Goal: Task Accomplishment & Management: Use online tool/utility

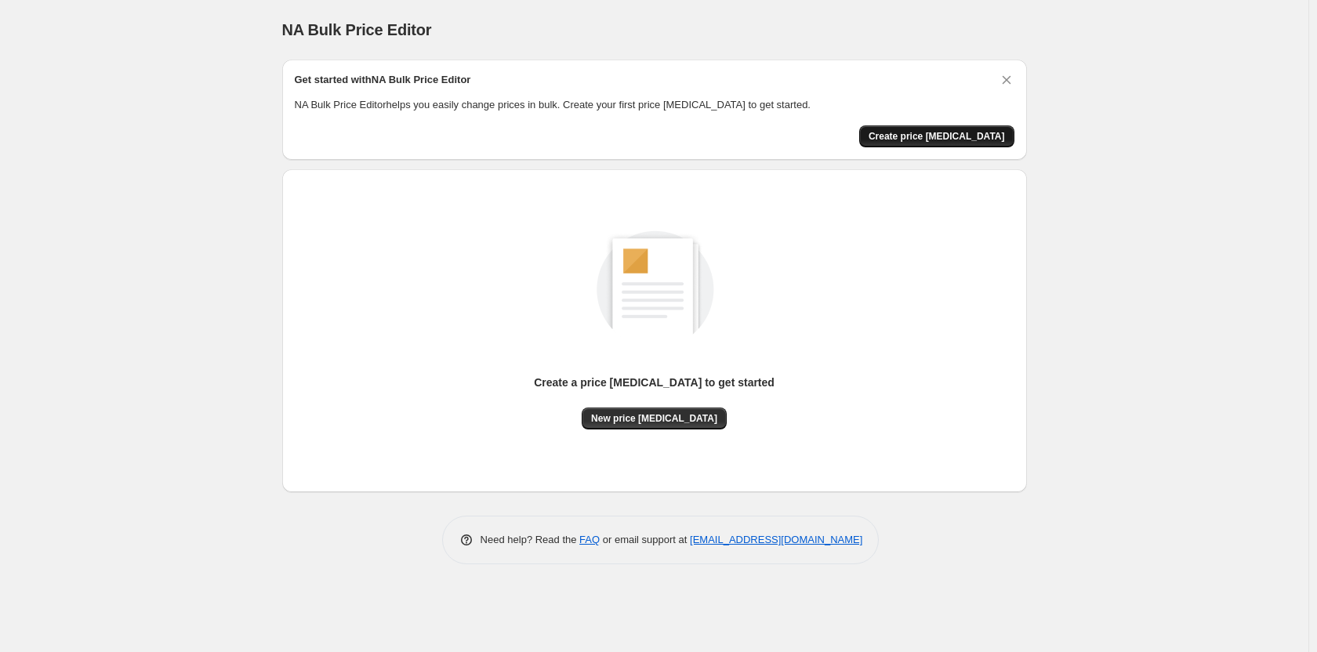
click at [945, 126] on button "Create price [MEDICAL_DATA]" at bounding box center [936, 136] width 155 height 22
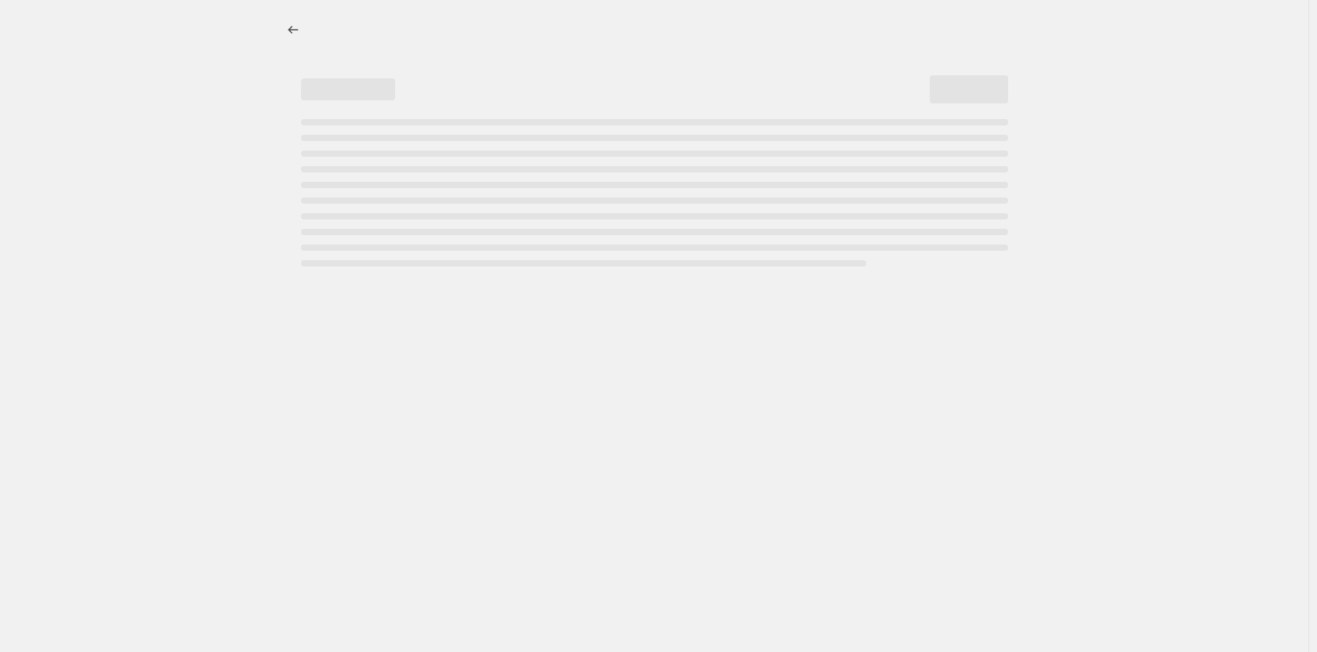
select select "percentage"
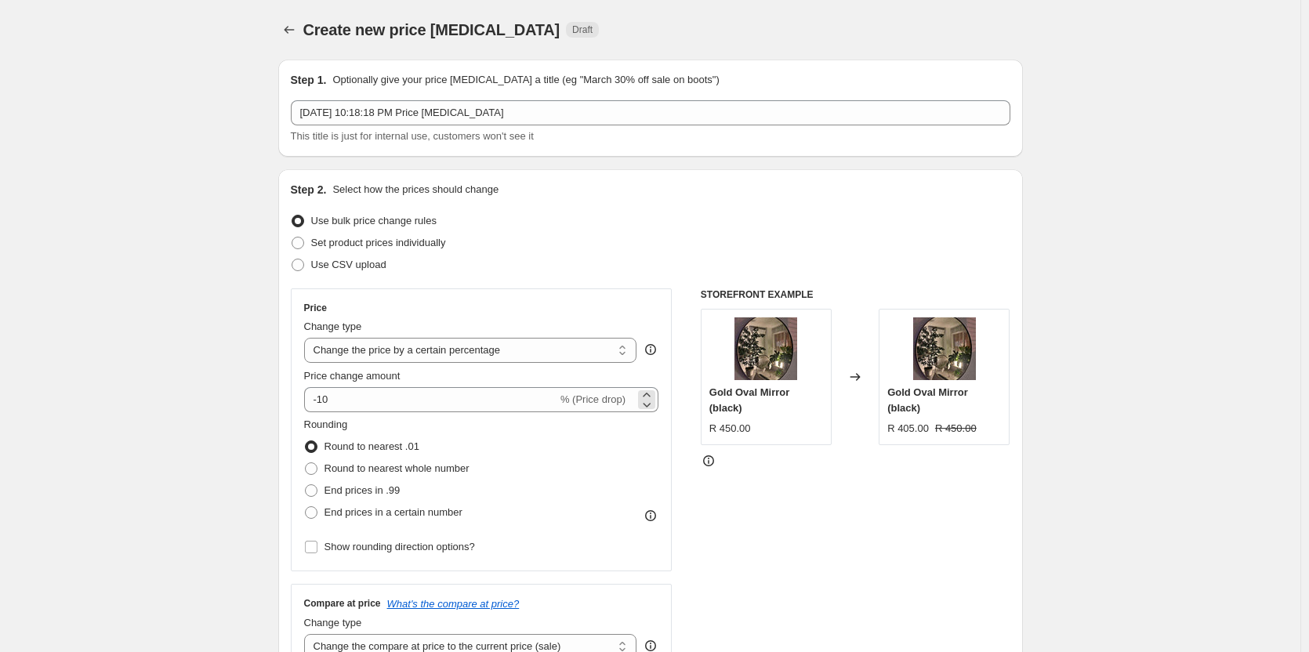
click at [615, 401] on span "% (Price drop)" at bounding box center [592, 400] width 65 height 12
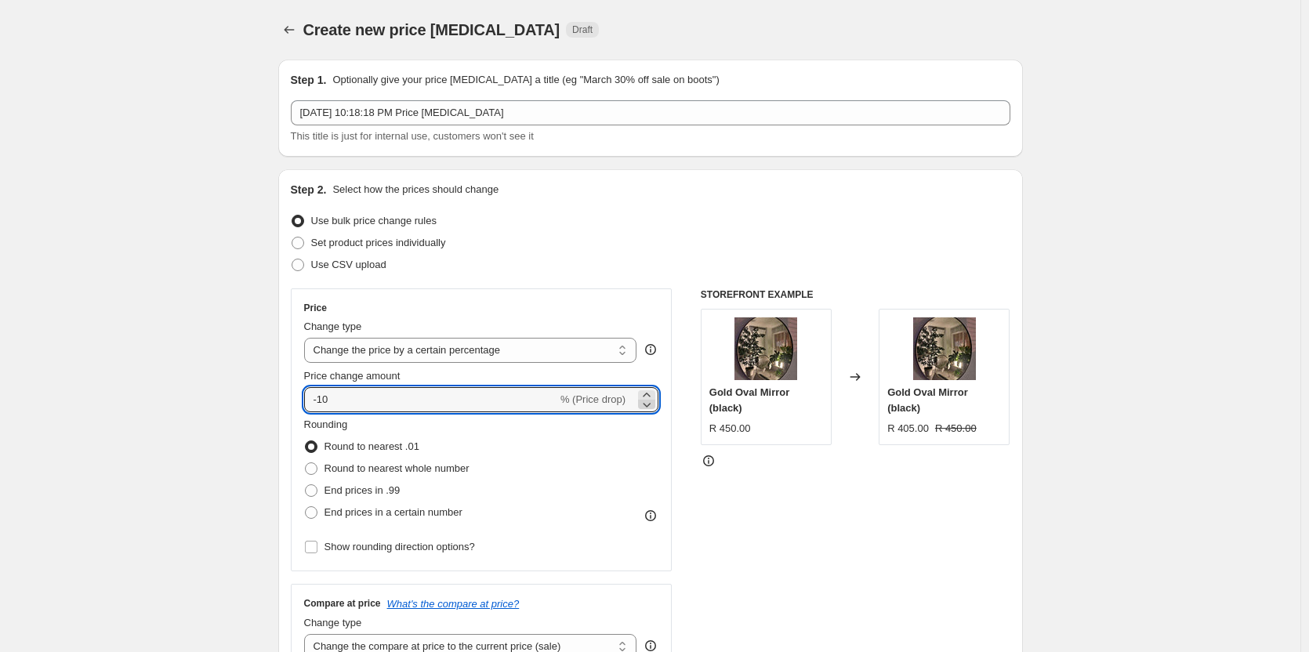
click at [651, 397] on icon at bounding box center [647, 405] width 16 height 16
click at [327, 397] on input "-11" at bounding box center [430, 399] width 253 height 25
type input "2"
type input "35"
click at [317, 489] on span at bounding box center [311, 490] width 13 height 13
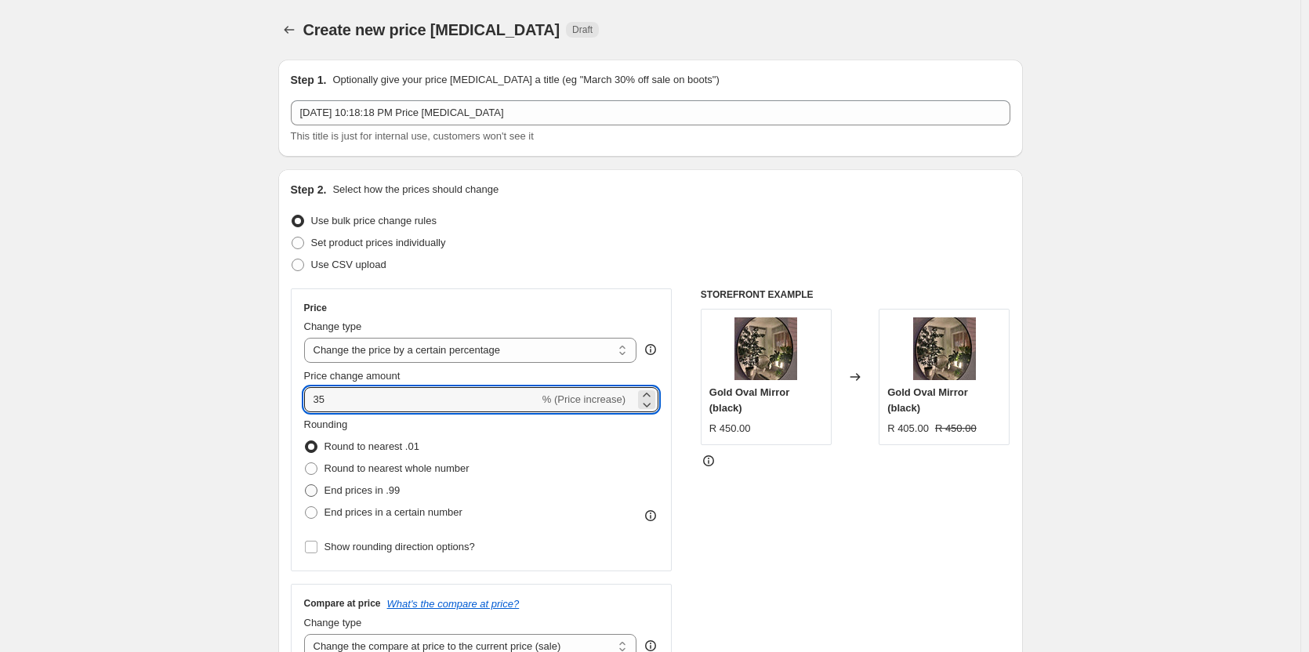
click at [306, 485] on input "End prices in .99" at bounding box center [305, 484] width 1 height 1
radio input "true"
click at [356, 397] on input "35" at bounding box center [421, 399] width 235 height 25
type input "3"
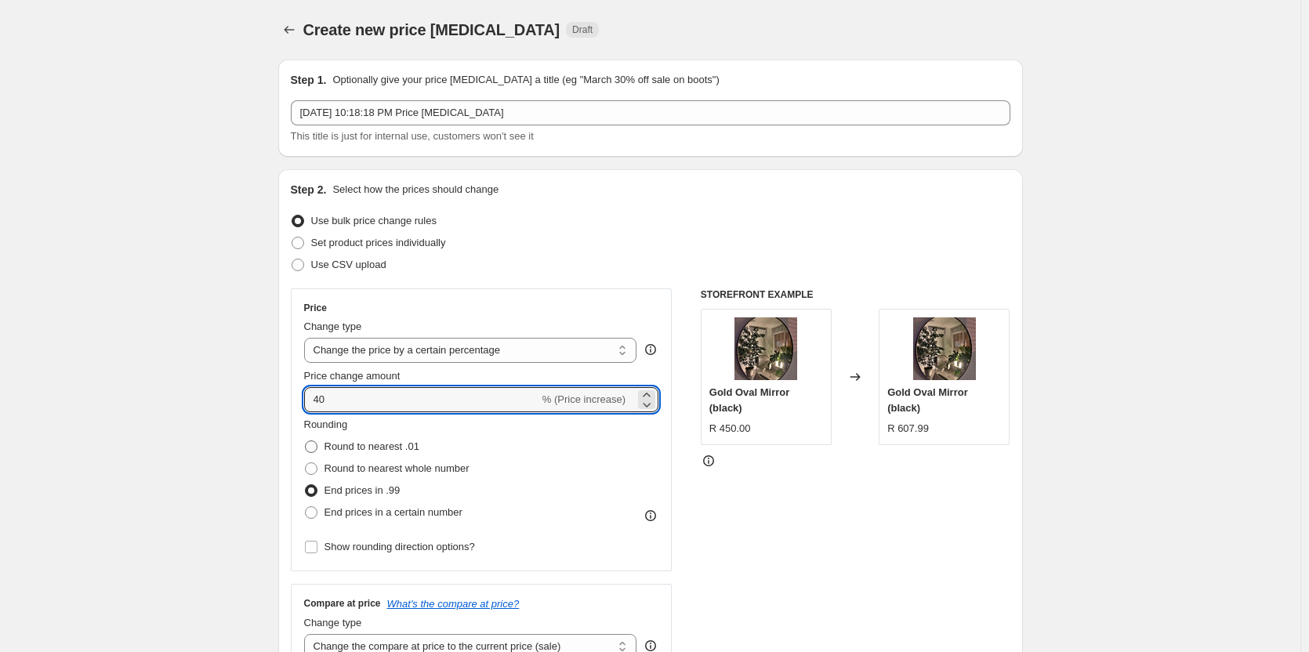
type input "40"
click at [311, 447] on span at bounding box center [311, 447] width 13 height 13
click at [306, 441] on input "Round to nearest .01" at bounding box center [305, 441] width 1 height 1
radio input "true"
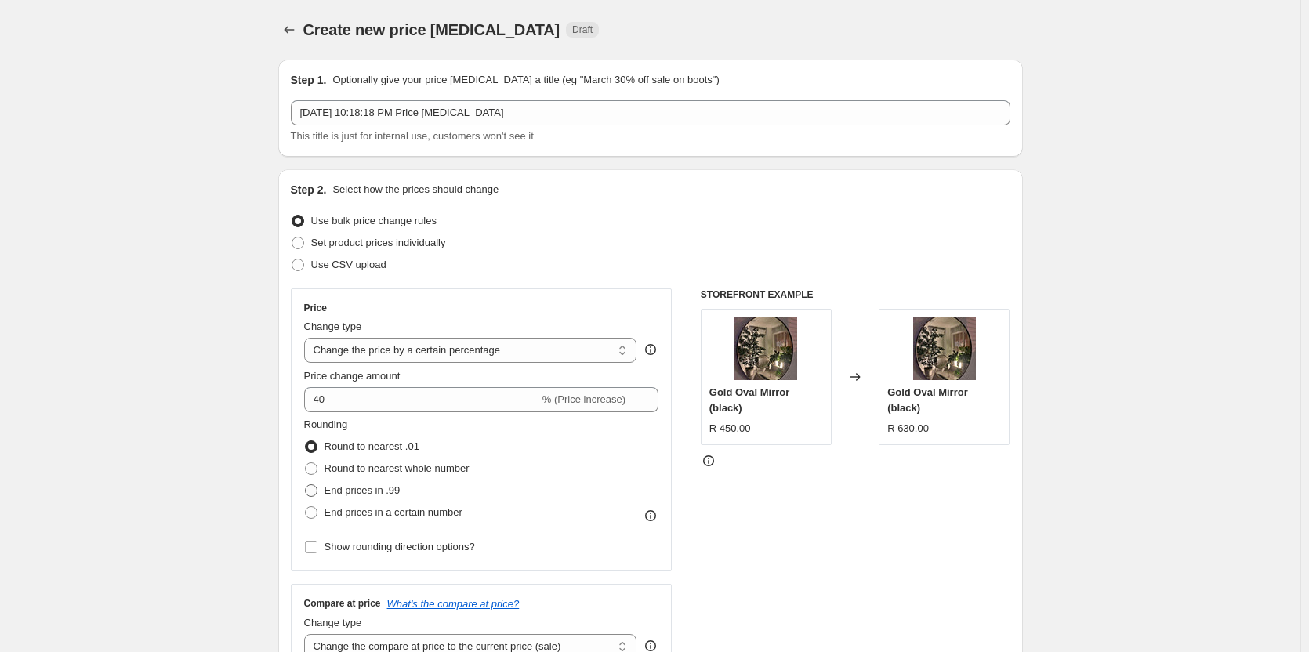
click at [317, 492] on span at bounding box center [311, 490] width 13 height 13
click at [306, 485] on input "End prices in .99" at bounding box center [305, 484] width 1 height 1
radio input "true"
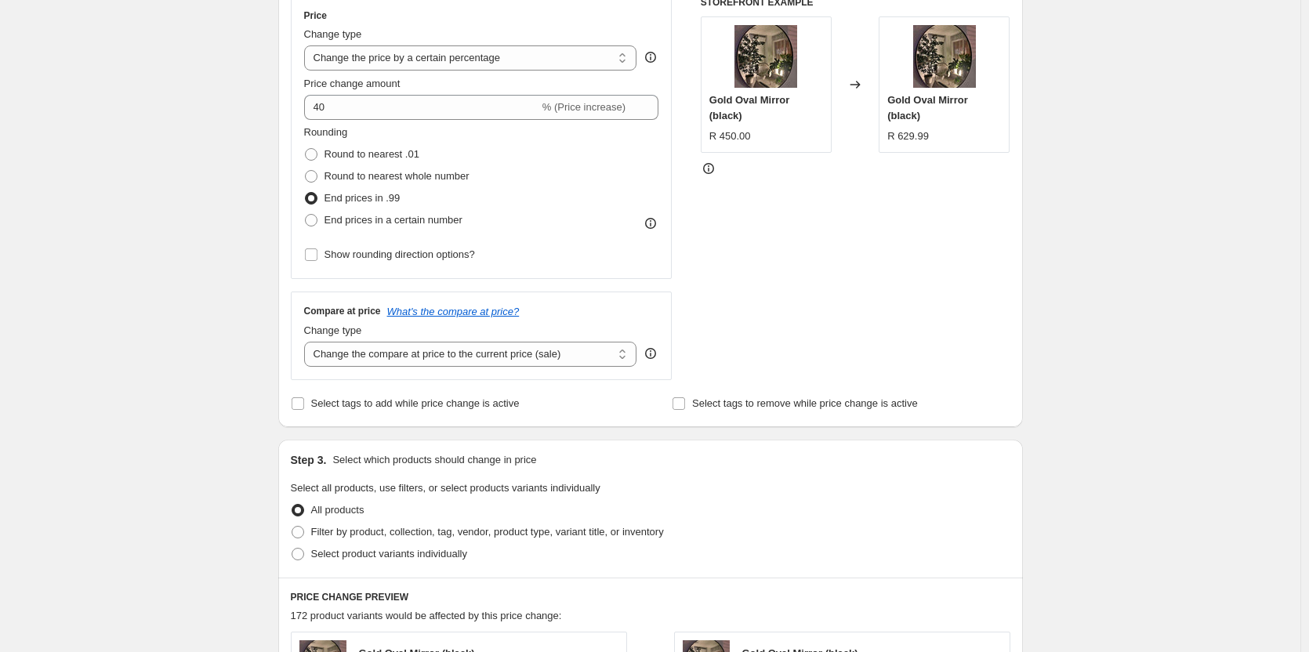
scroll to position [314, 0]
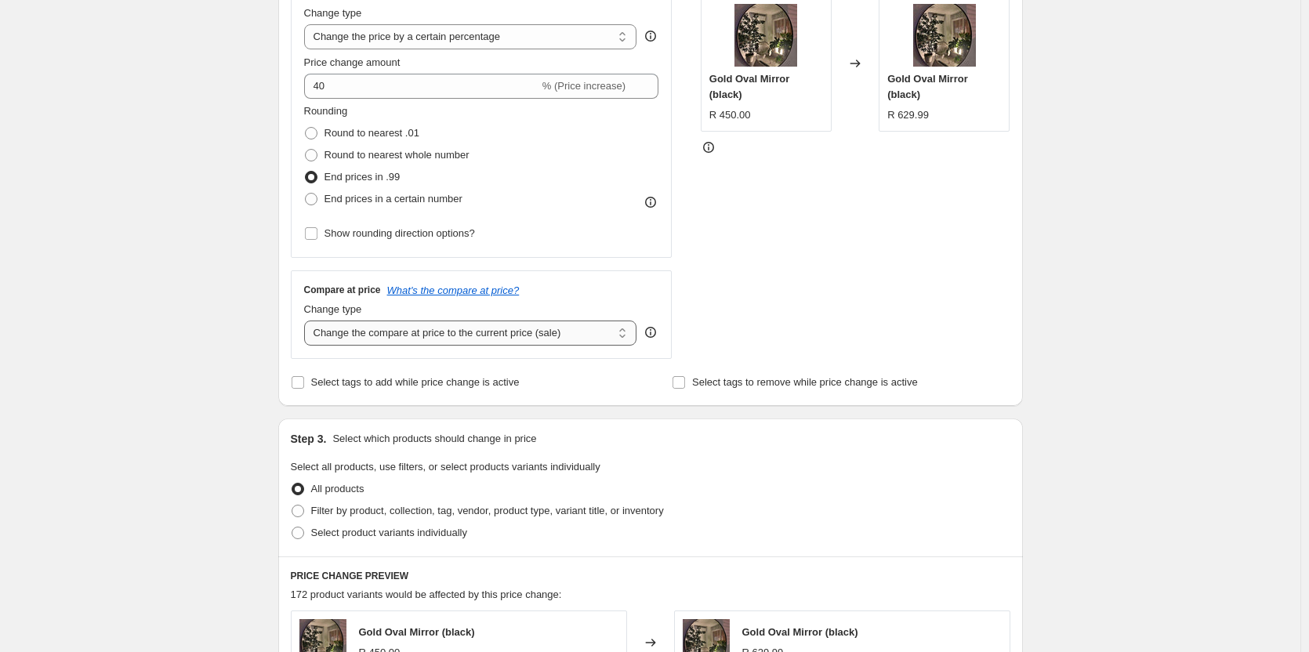
click at [572, 337] on select "Change the compare at price to the current price (sale) Change the compare at p…" at bounding box center [470, 333] width 333 height 25
click at [585, 267] on div "Price Change type Change the price to a certain amount Change the price by a ce…" at bounding box center [482, 167] width 382 height 384
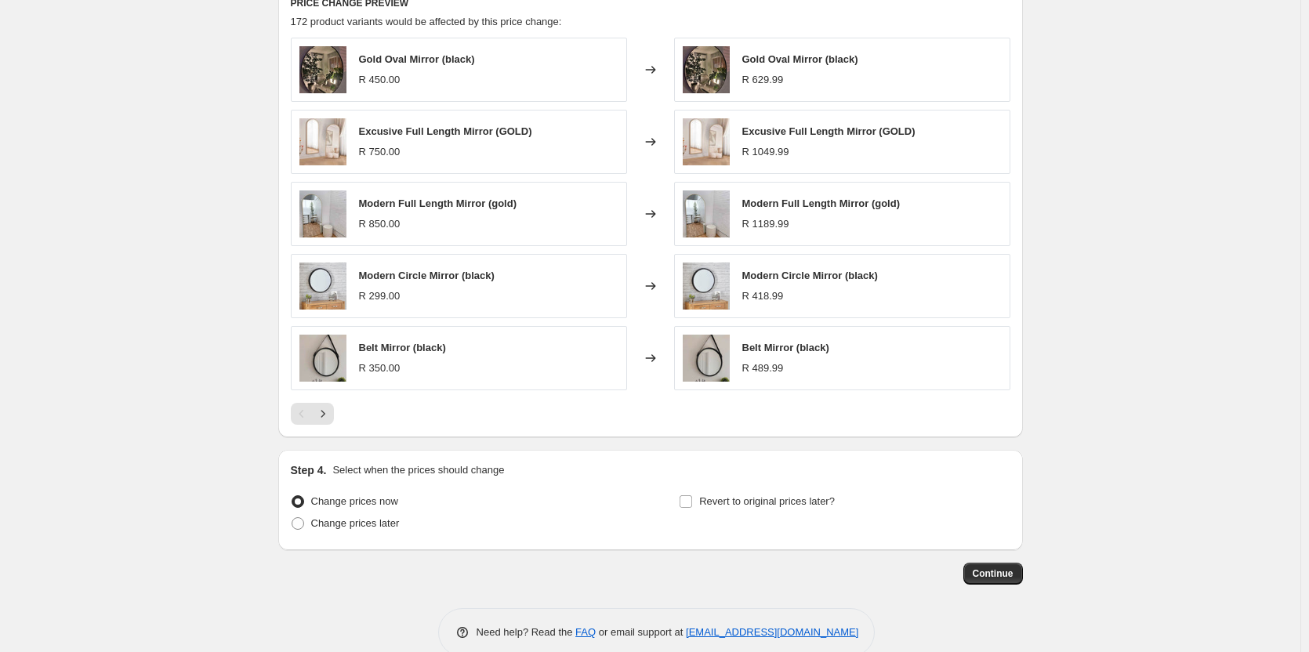
scroll to position [916, 0]
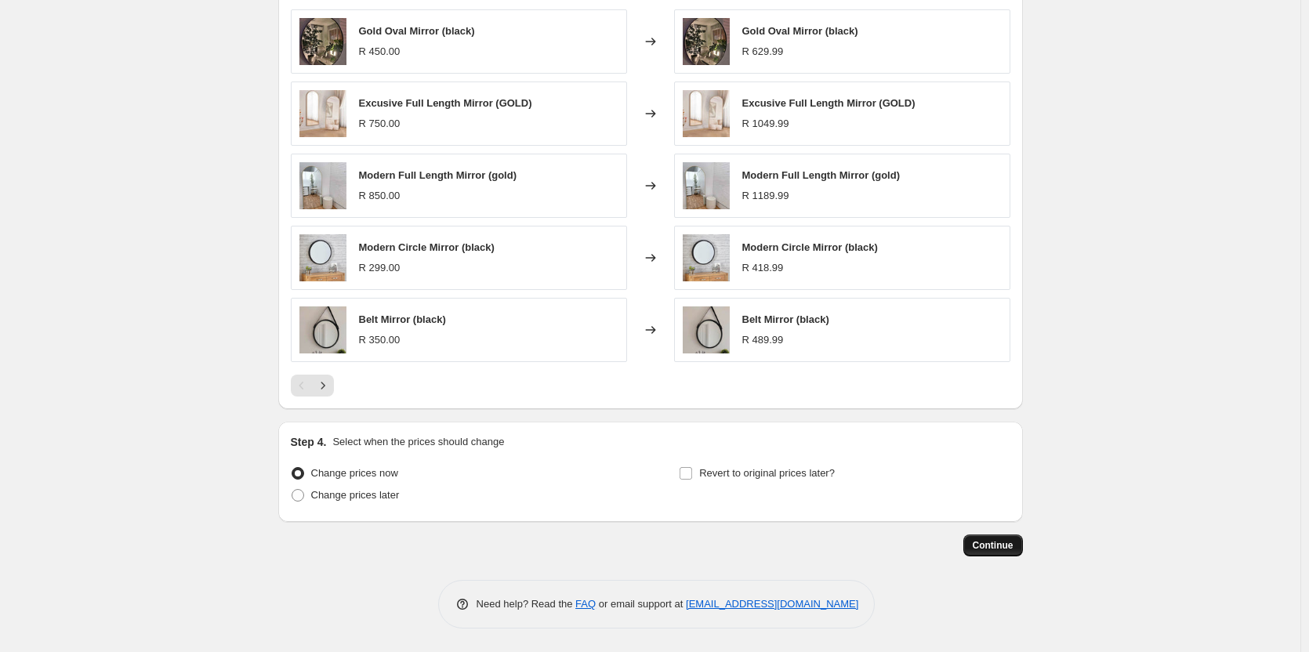
click at [1002, 546] on span "Continue" at bounding box center [993, 545] width 41 height 13
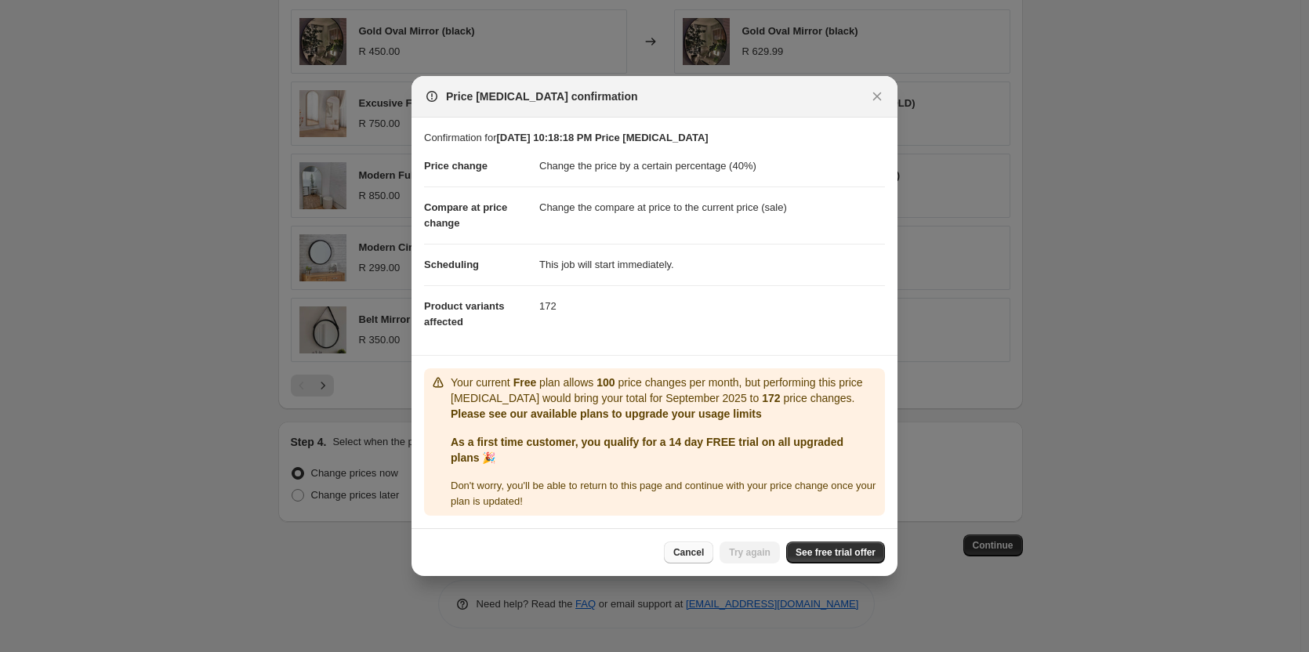
click at [699, 548] on span "Cancel" at bounding box center [688, 552] width 31 height 13
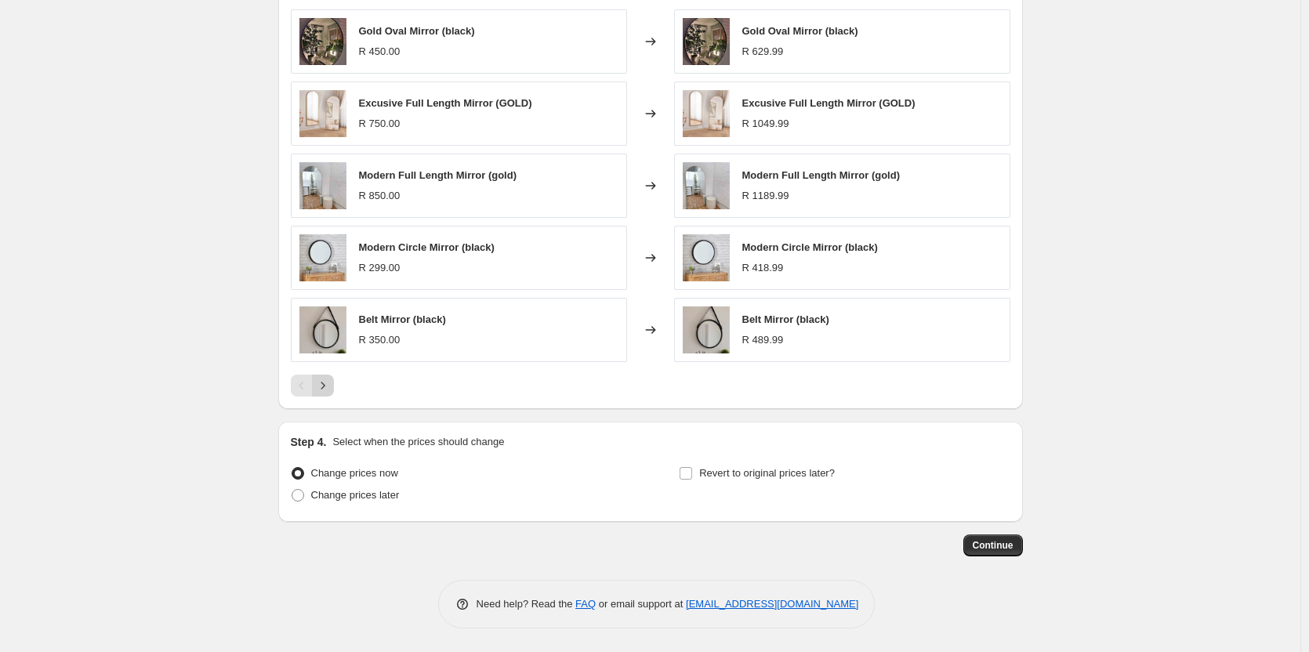
click at [325, 390] on icon "Next" at bounding box center [323, 386] width 16 height 16
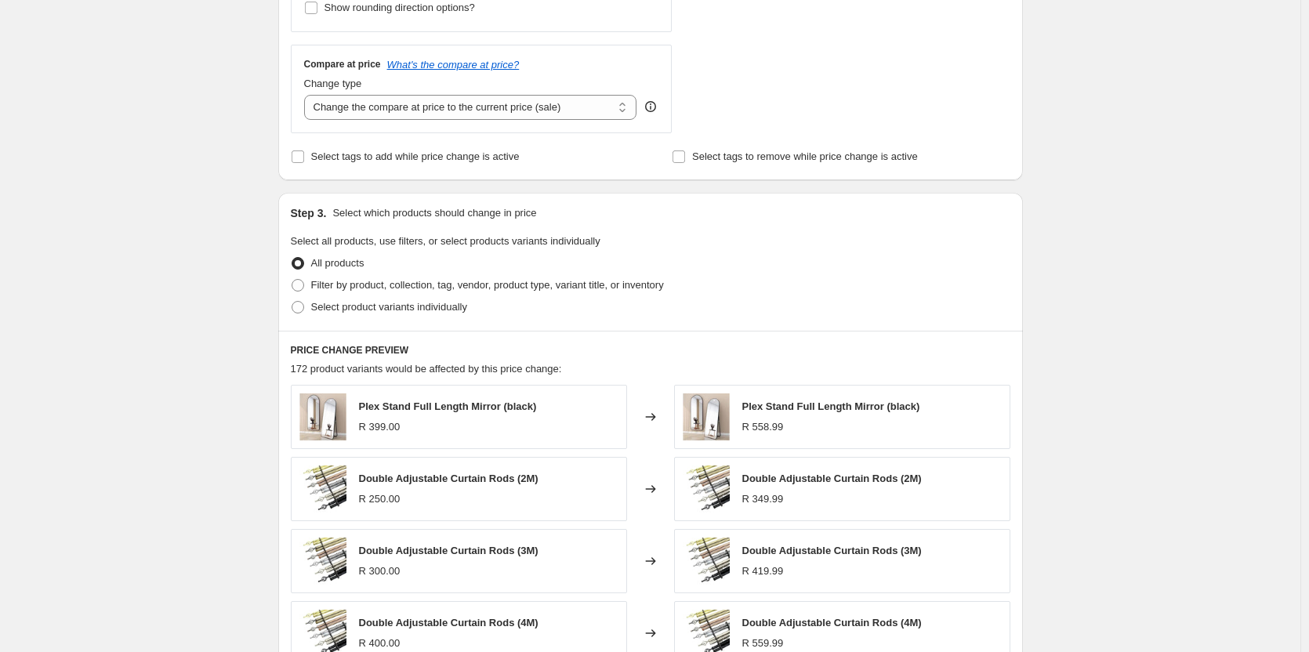
scroll to position [524, 0]
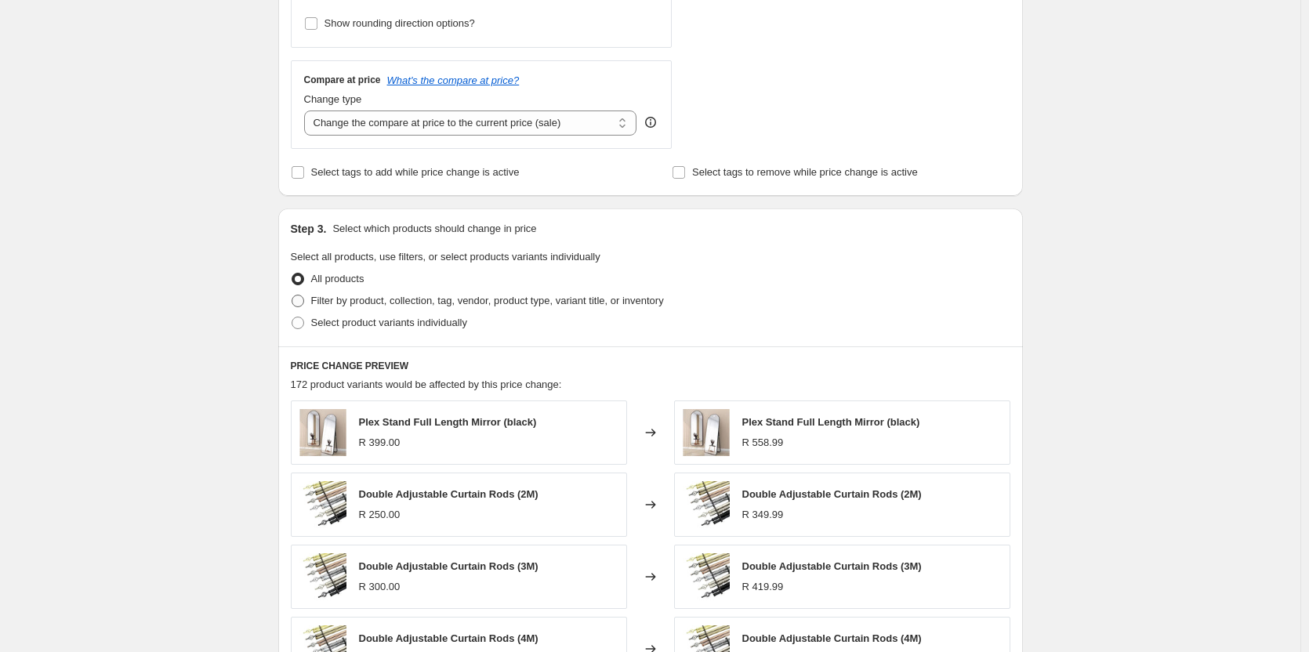
click at [303, 302] on span at bounding box center [298, 301] width 13 height 13
click at [292, 296] on input "Filter by product, collection, tag, vendor, product type, variant title, or inv…" at bounding box center [292, 295] width 1 height 1
radio input "true"
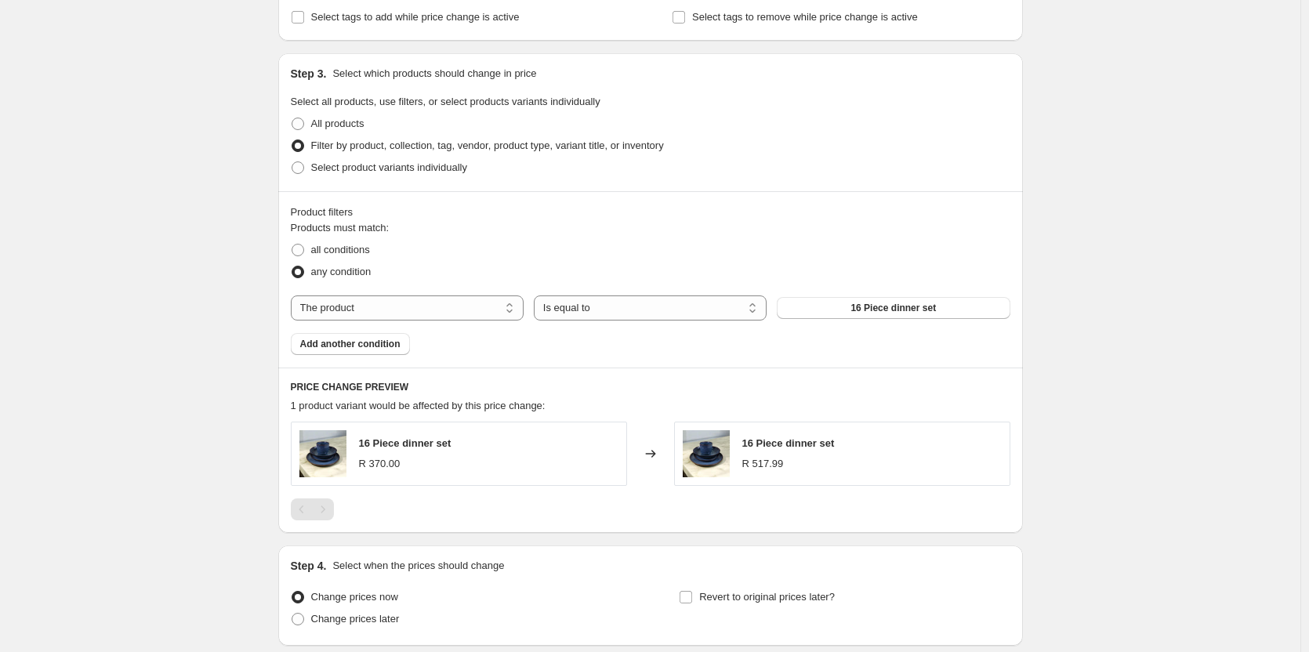
scroll to position [680, 0]
click at [458, 310] on select "The product The product's collection The product's tag The product's vendor The…" at bounding box center [407, 306] width 233 height 25
select select "collection"
click at [866, 308] on button "Home page" at bounding box center [893, 307] width 233 height 22
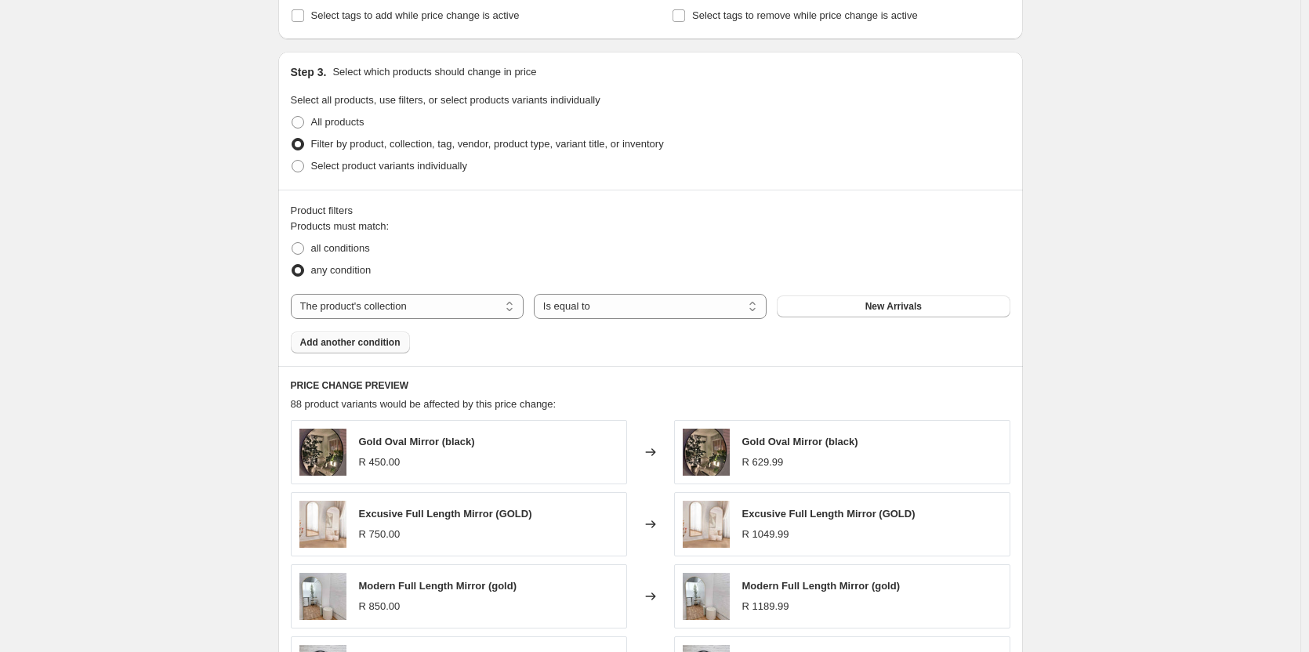
click at [354, 344] on span "Add another condition" at bounding box center [350, 342] width 100 height 13
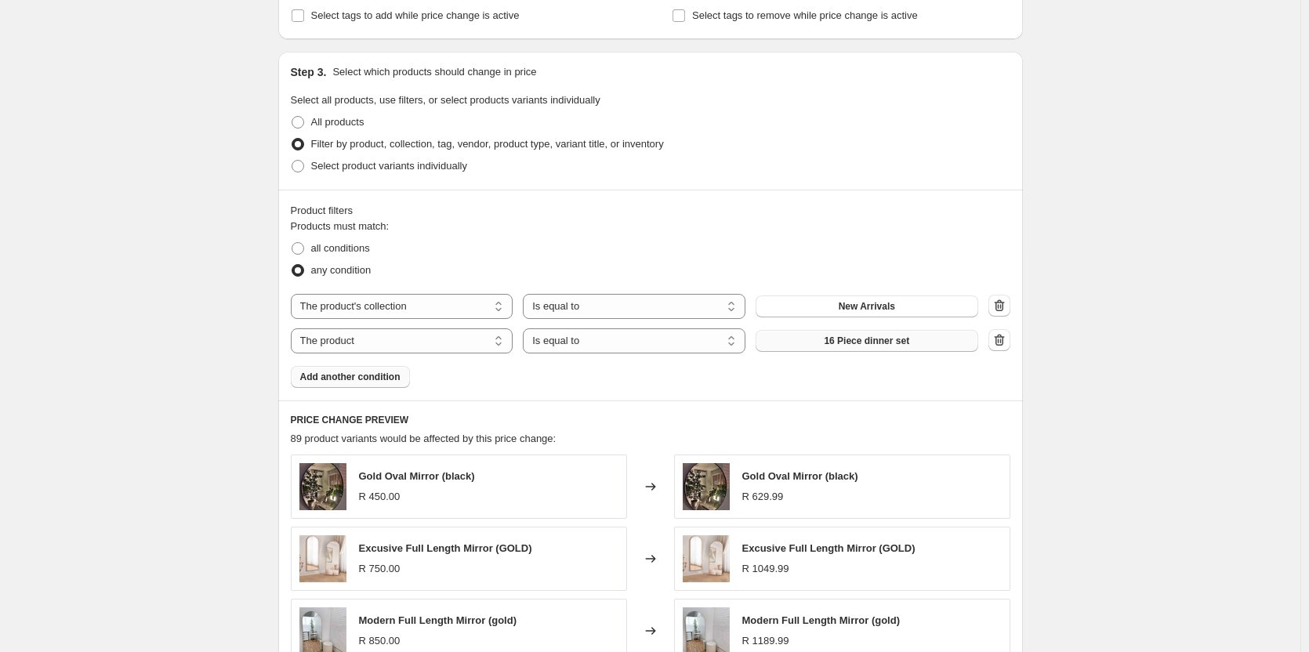
click at [883, 344] on span "16 Piece dinner set" at bounding box center [866, 341] width 85 height 13
click at [425, 343] on select "The product The product's collection The product's tag The product's vendor The…" at bounding box center [402, 340] width 223 height 25
select select "collection"
click at [866, 341] on span "Home page" at bounding box center [866, 341] width 51 height 13
click at [390, 383] on span "Add another condition" at bounding box center [350, 377] width 100 height 13
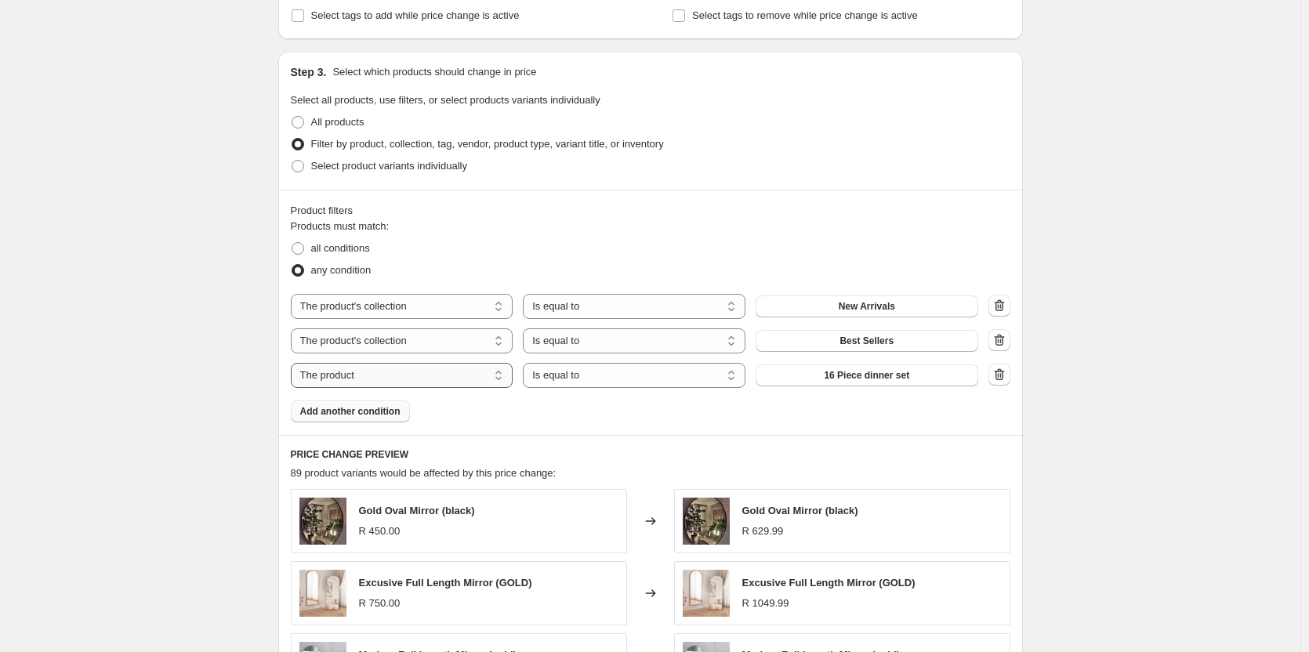
click at [431, 381] on select "The product The product's collection The product's tag The product's vendor The…" at bounding box center [402, 375] width 223 height 25
select select "collection"
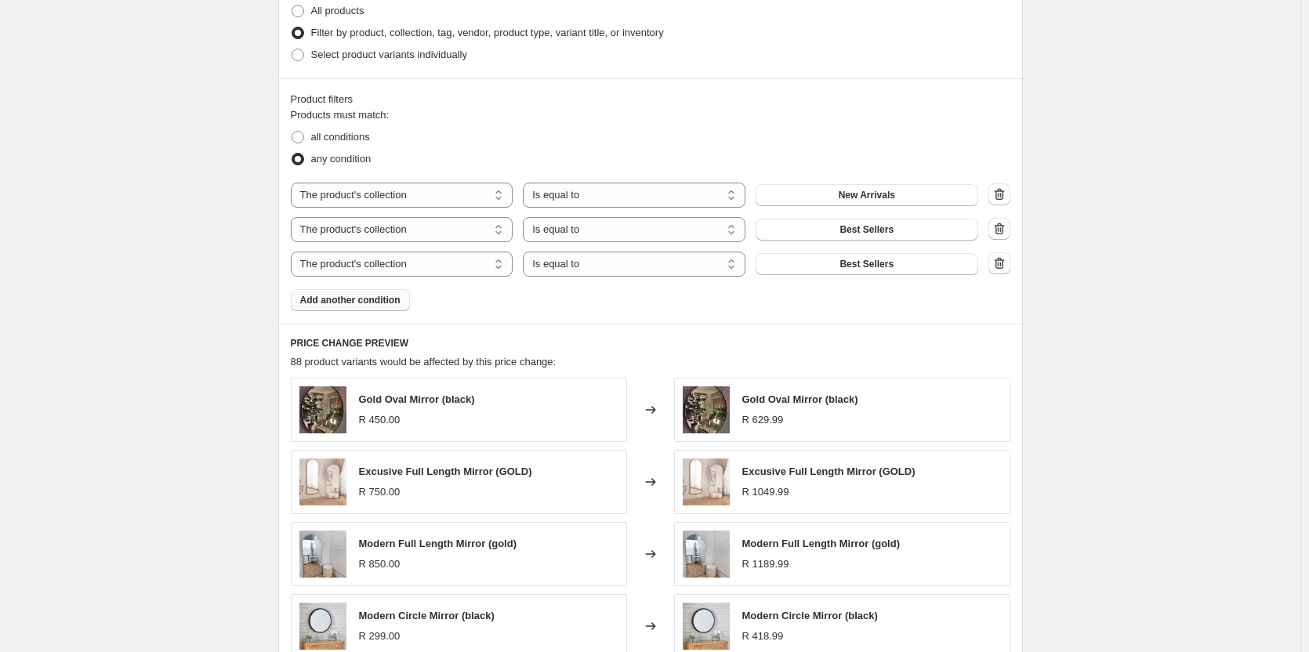
scroll to position [769, 0]
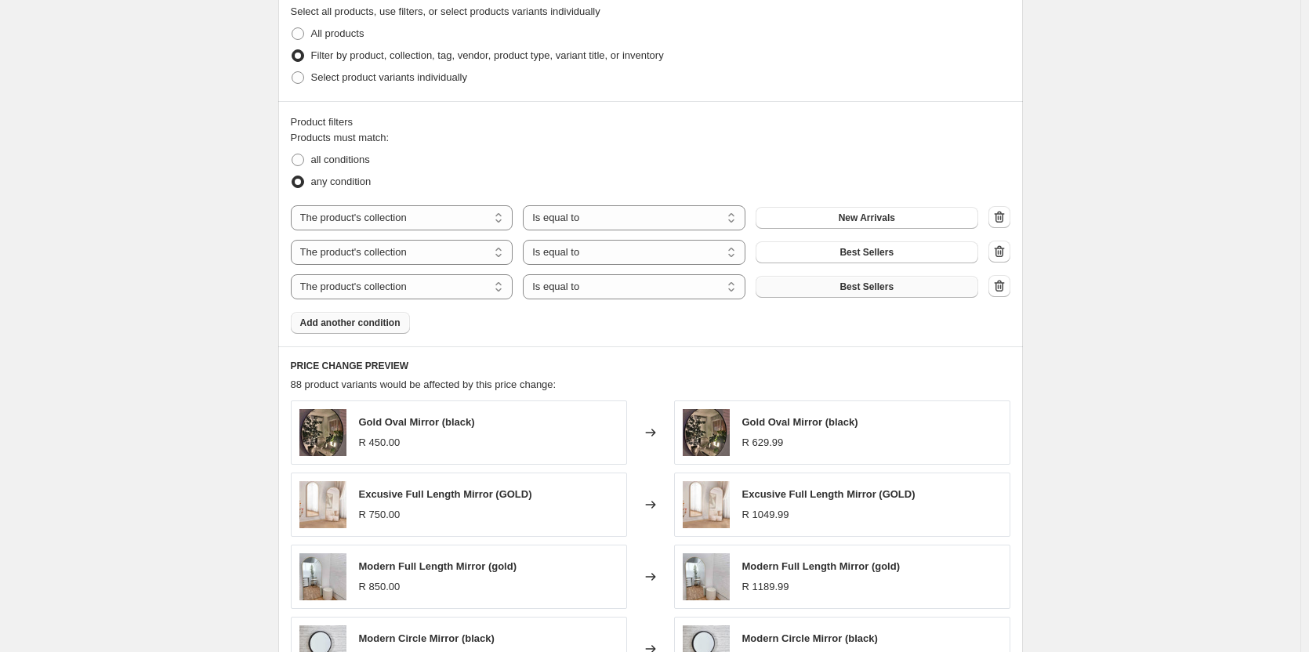
click at [850, 283] on span "Best Sellers" at bounding box center [867, 287] width 54 height 13
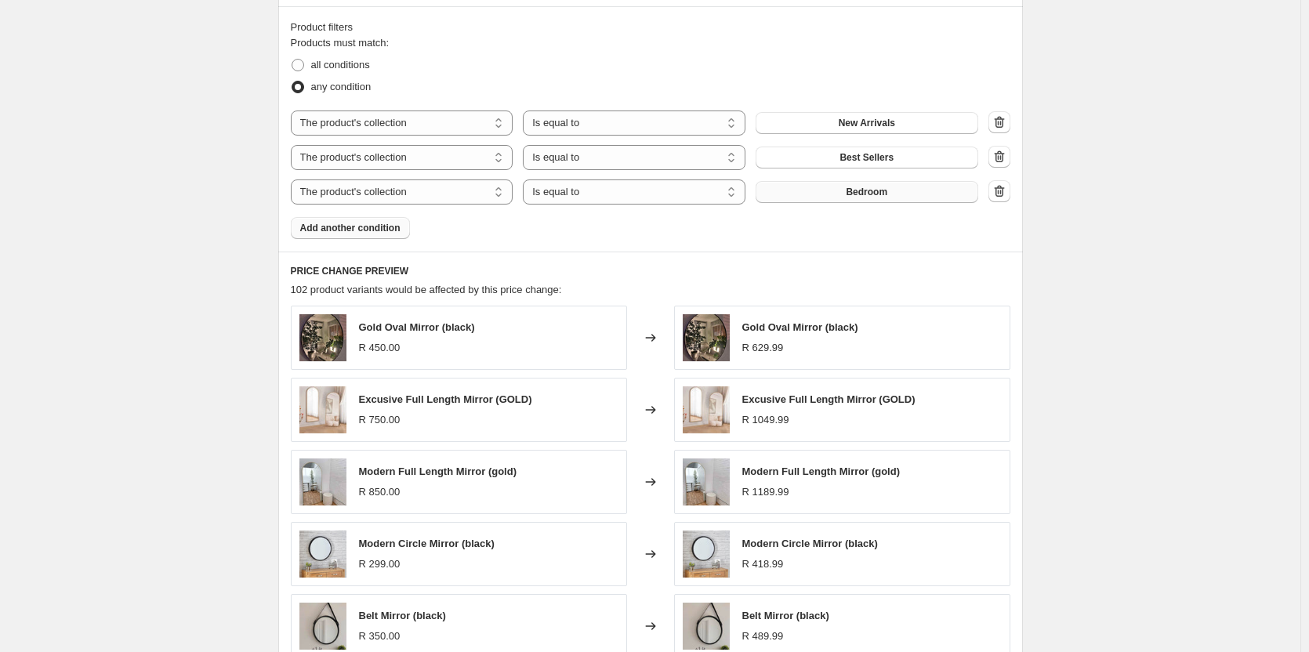
scroll to position [847, 0]
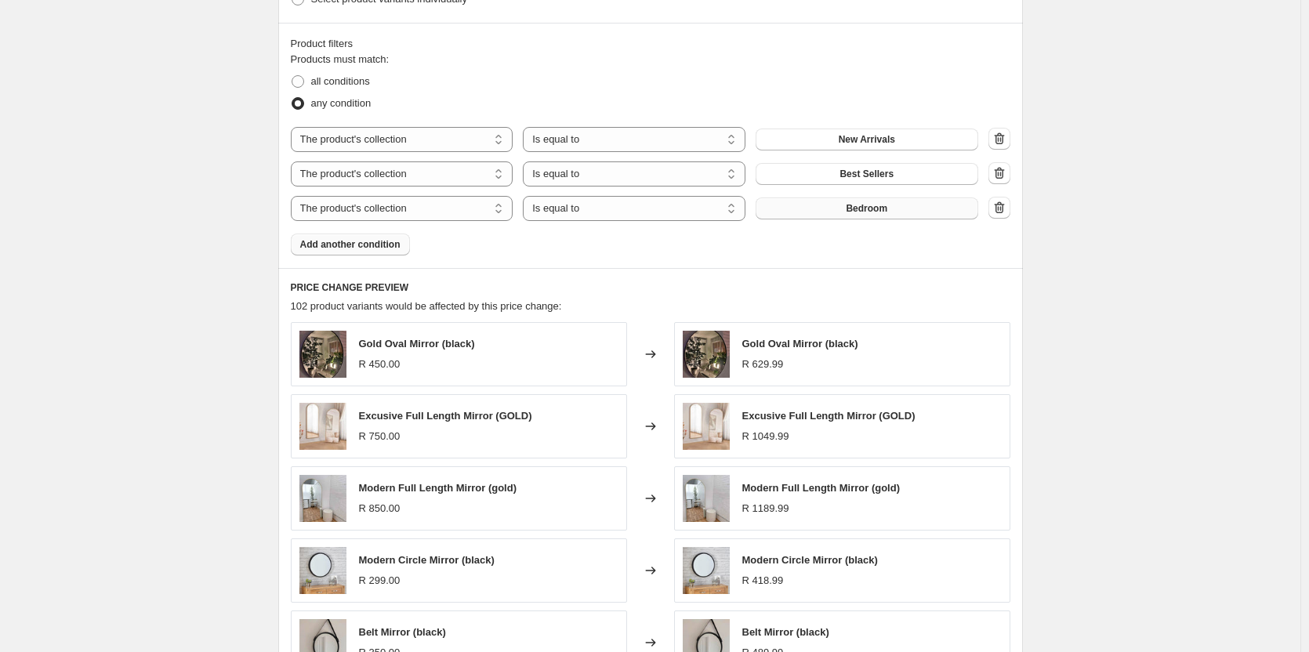
click at [892, 213] on button "Bedroom" at bounding box center [867, 209] width 223 height 22
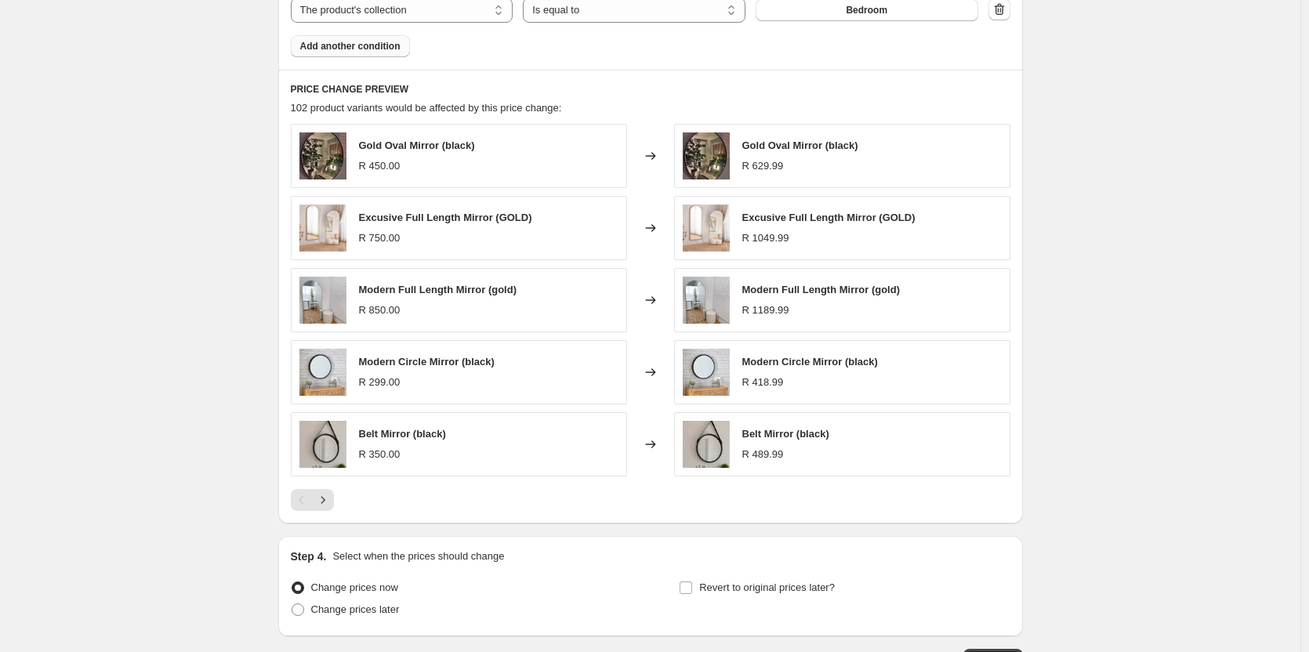
scroll to position [1161, 0]
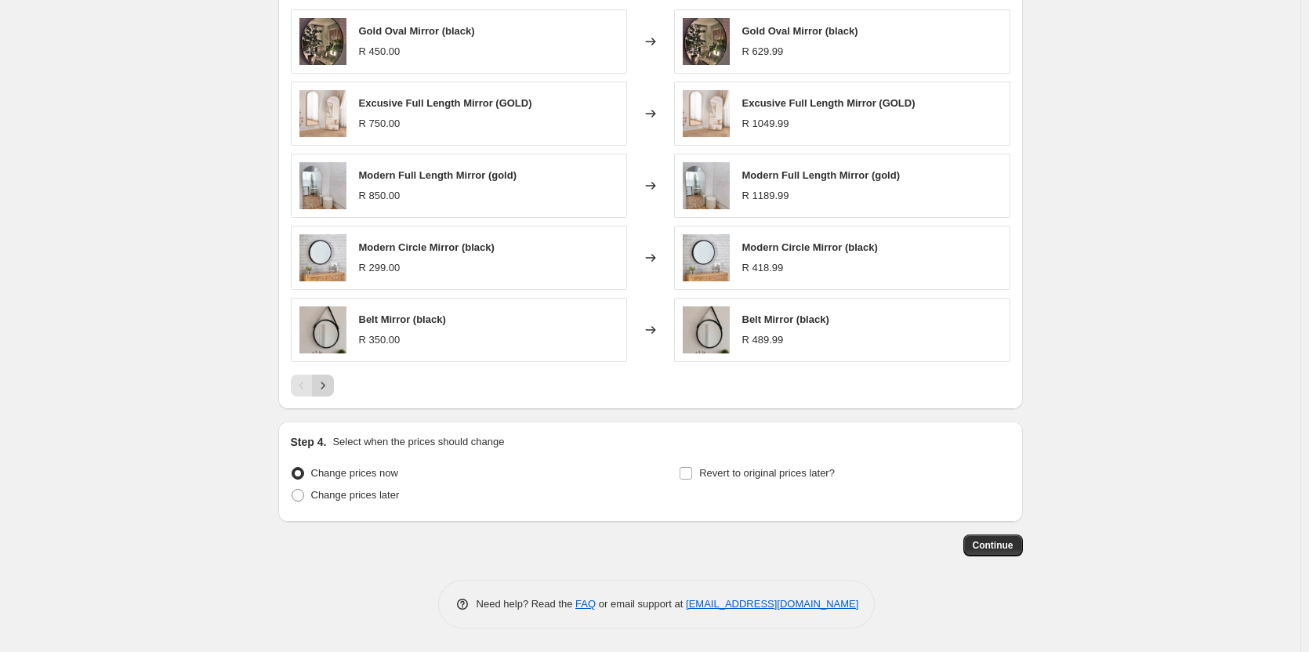
click at [331, 386] on icon "Next" at bounding box center [323, 386] width 16 height 16
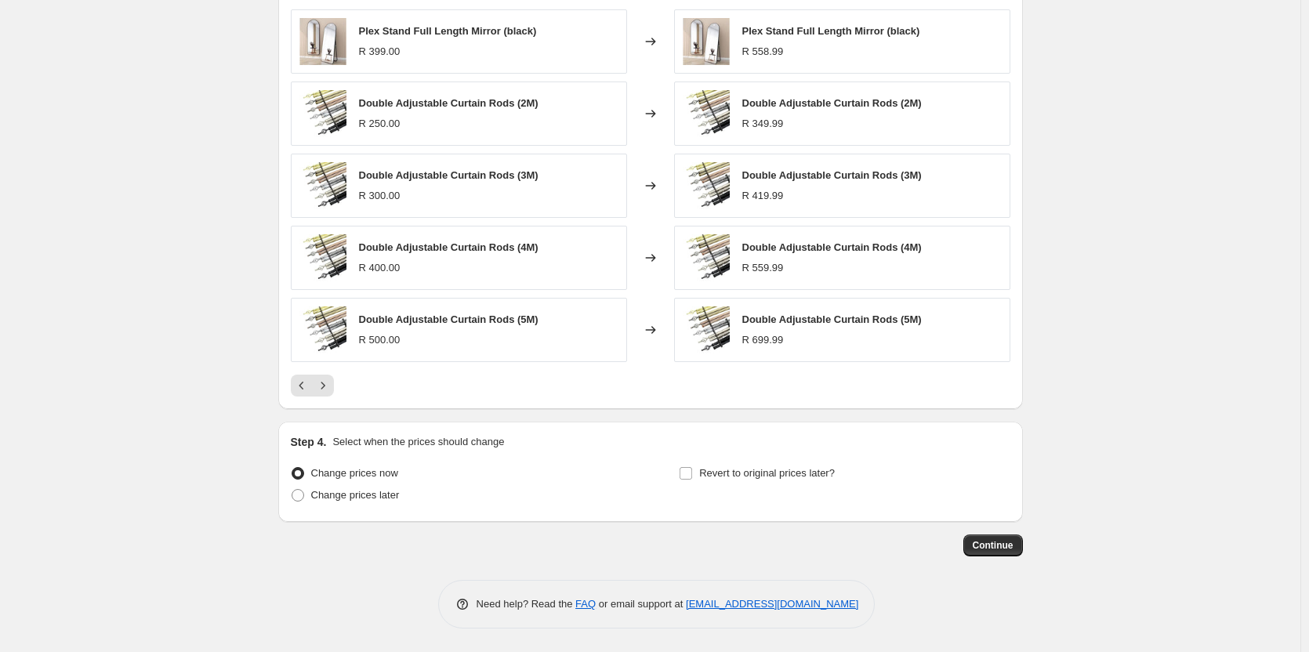
click at [653, 329] on icon at bounding box center [651, 330] width 16 height 16
click at [987, 549] on span "Continue" at bounding box center [993, 545] width 41 height 13
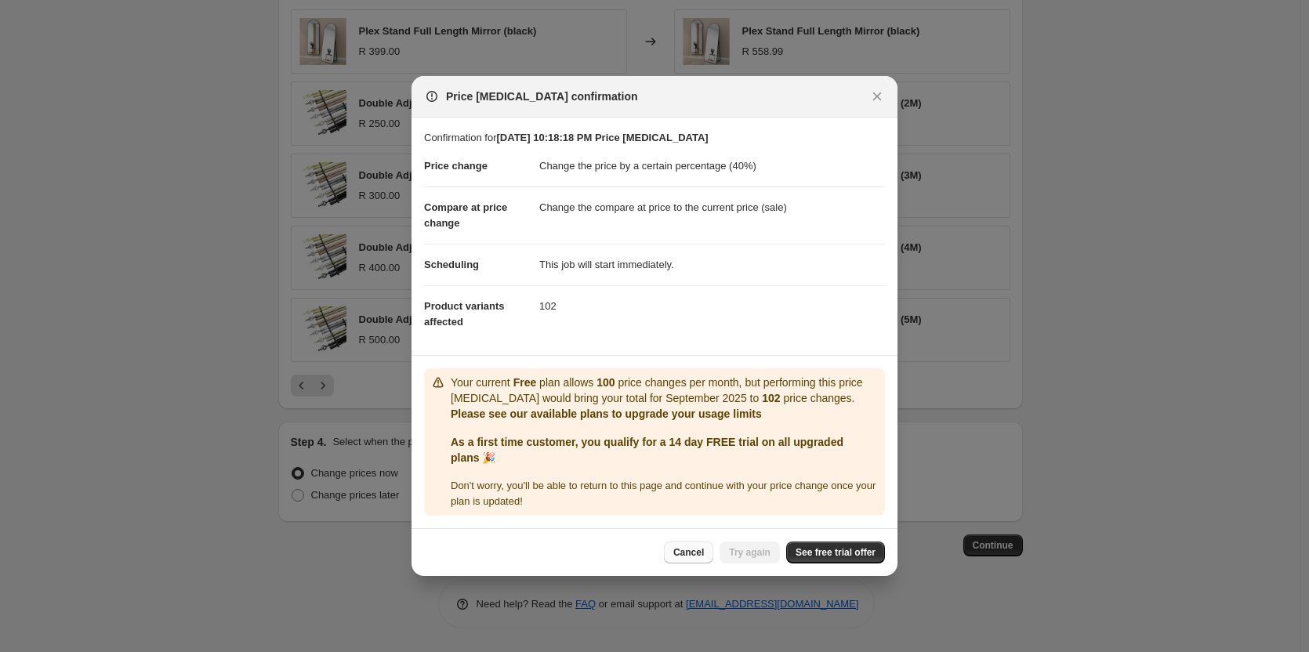
click at [702, 555] on span "Cancel" at bounding box center [688, 552] width 31 height 13
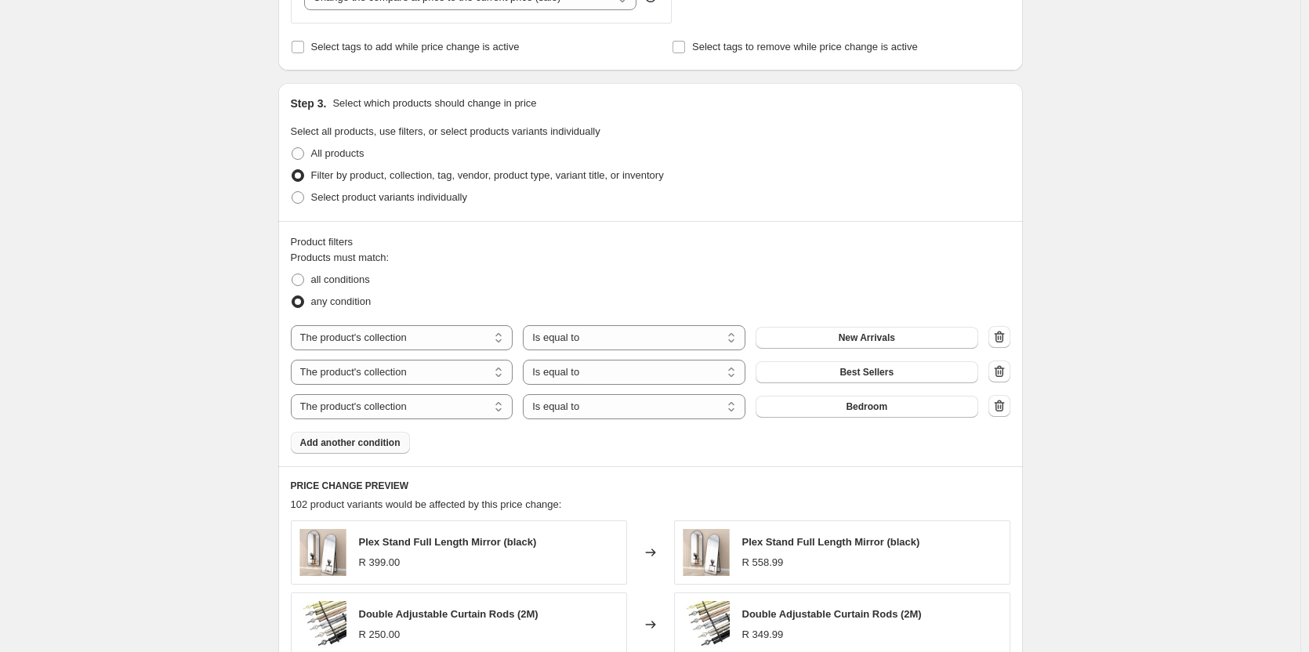
scroll to position [612, 0]
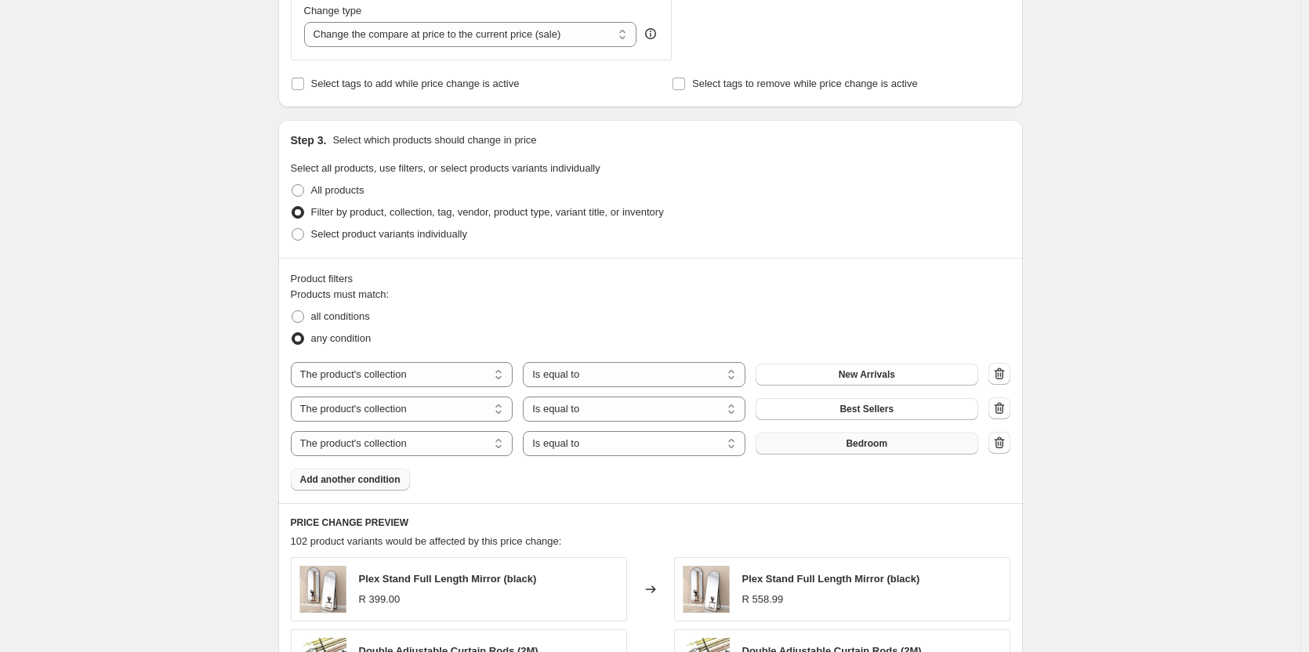
click at [945, 447] on button "Bedroom" at bounding box center [867, 444] width 223 height 22
click at [1001, 444] on icon "button" at bounding box center [1000, 443] width 2 height 5
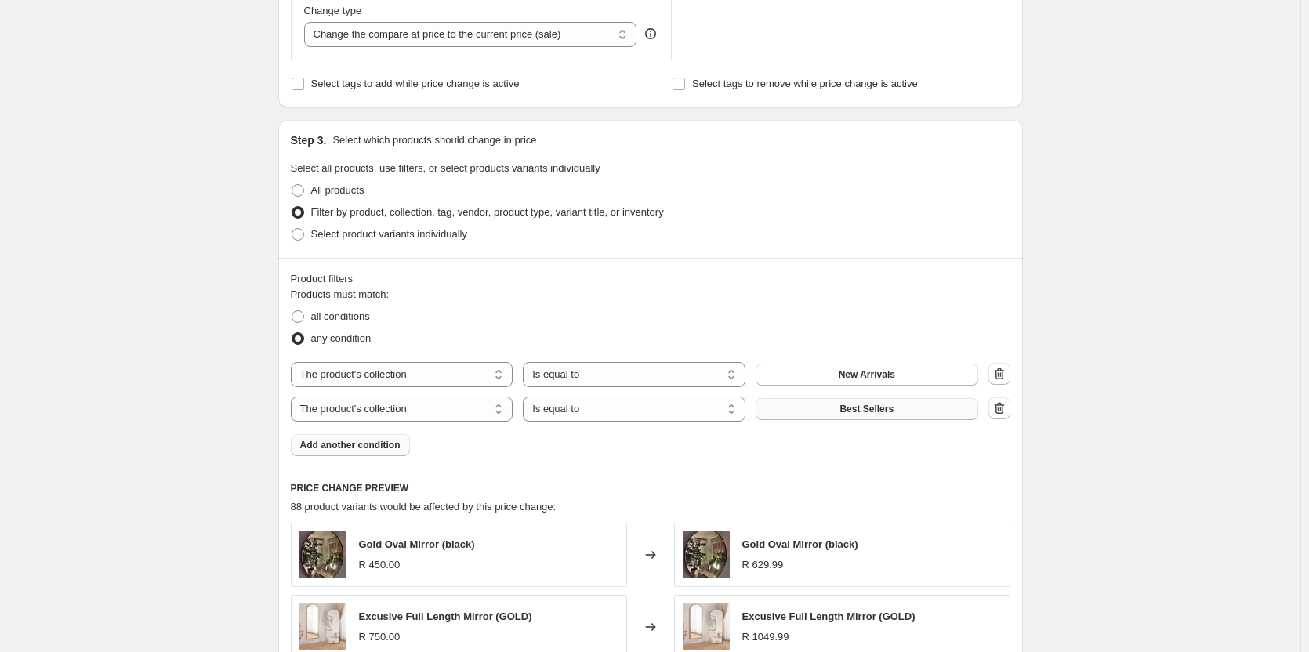
click at [974, 408] on button "Best Sellers" at bounding box center [867, 409] width 223 height 22
click at [347, 442] on span "Add another condition" at bounding box center [350, 445] width 100 height 13
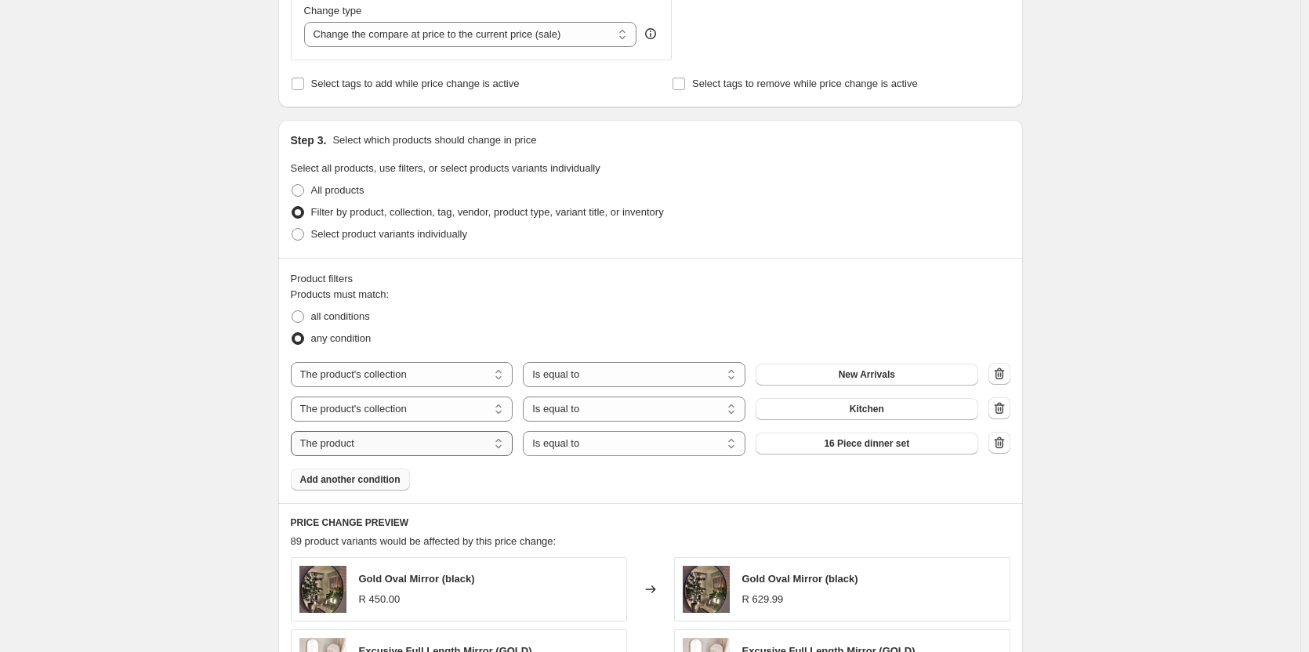
click at [448, 446] on select "The product The product's collection The product's tag The product's vendor The…" at bounding box center [402, 443] width 223 height 25
select select "collection"
click at [858, 449] on span "Bedroom" at bounding box center [867, 443] width 42 height 13
click at [846, 439] on button "Bedroom" at bounding box center [867, 444] width 223 height 22
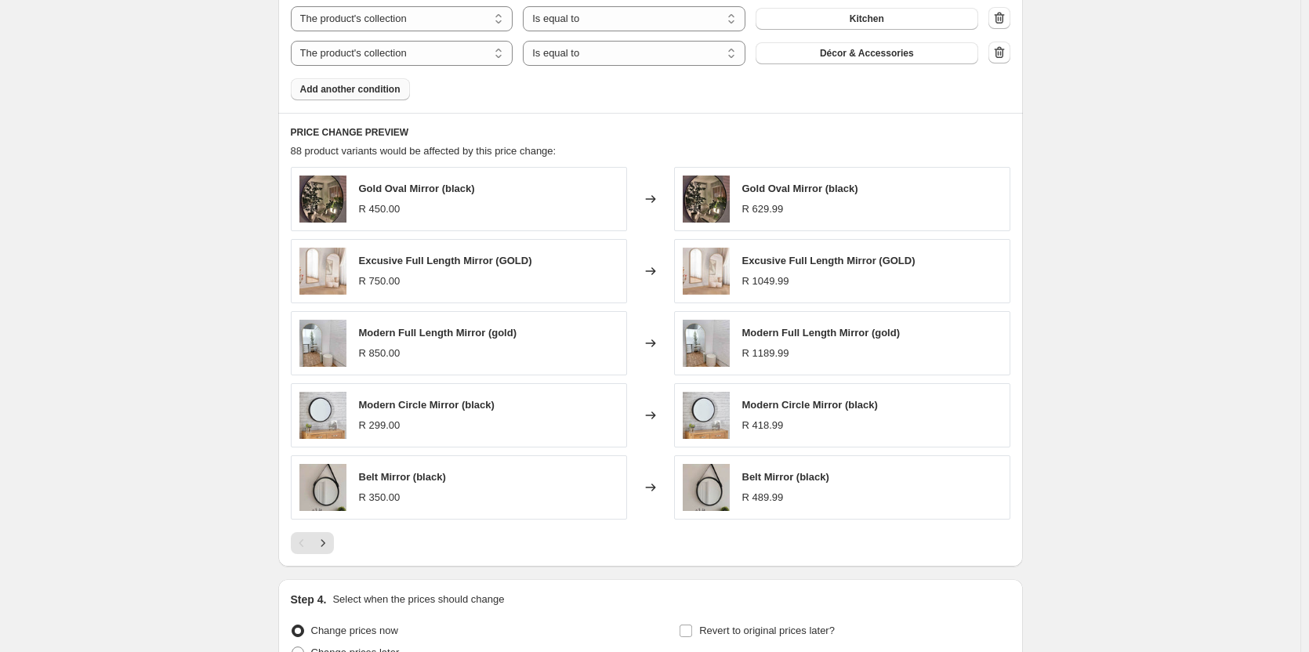
scroll to position [1004, 0]
click at [849, 51] on span "Décor & Accessories" at bounding box center [867, 51] width 94 height 13
click at [380, 90] on span "Add another condition" at bounding box center [350, 88] width 100 height 13
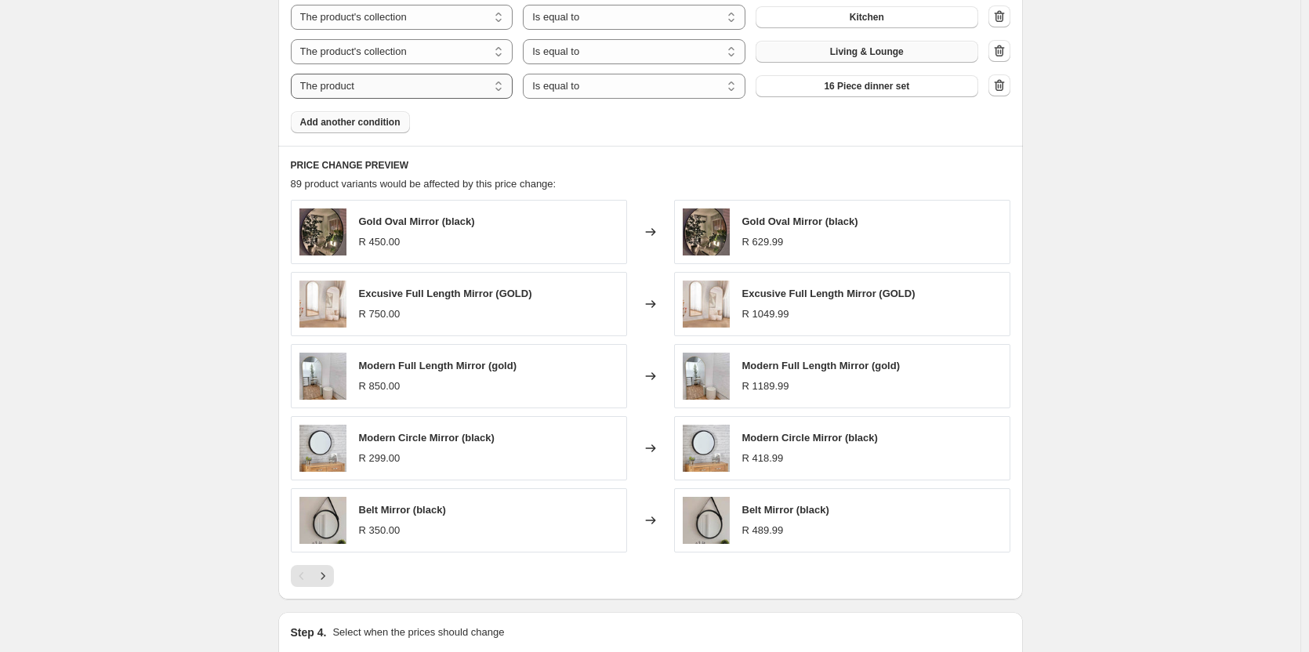
click at [425, 89] on select "The product The product's collection The product's tag The product's vendor The…" at bounding box center [402, 86] width 223 height 25
select select "collection"
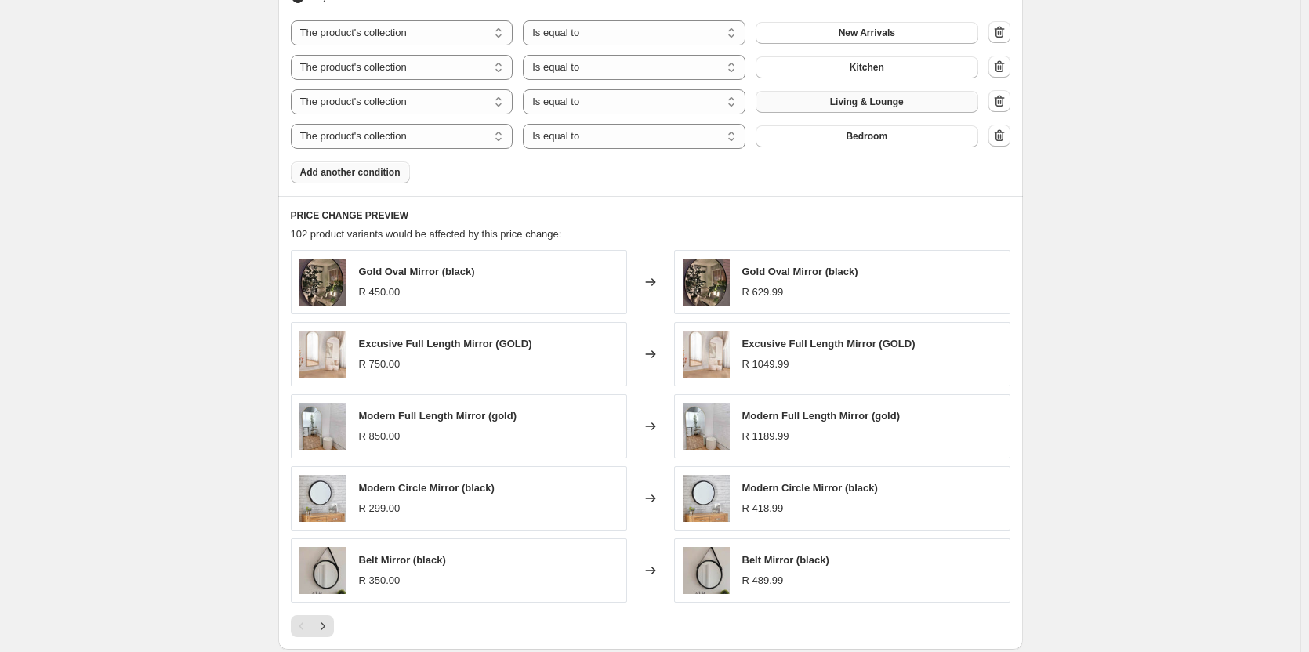
scroll to position [926, 0]
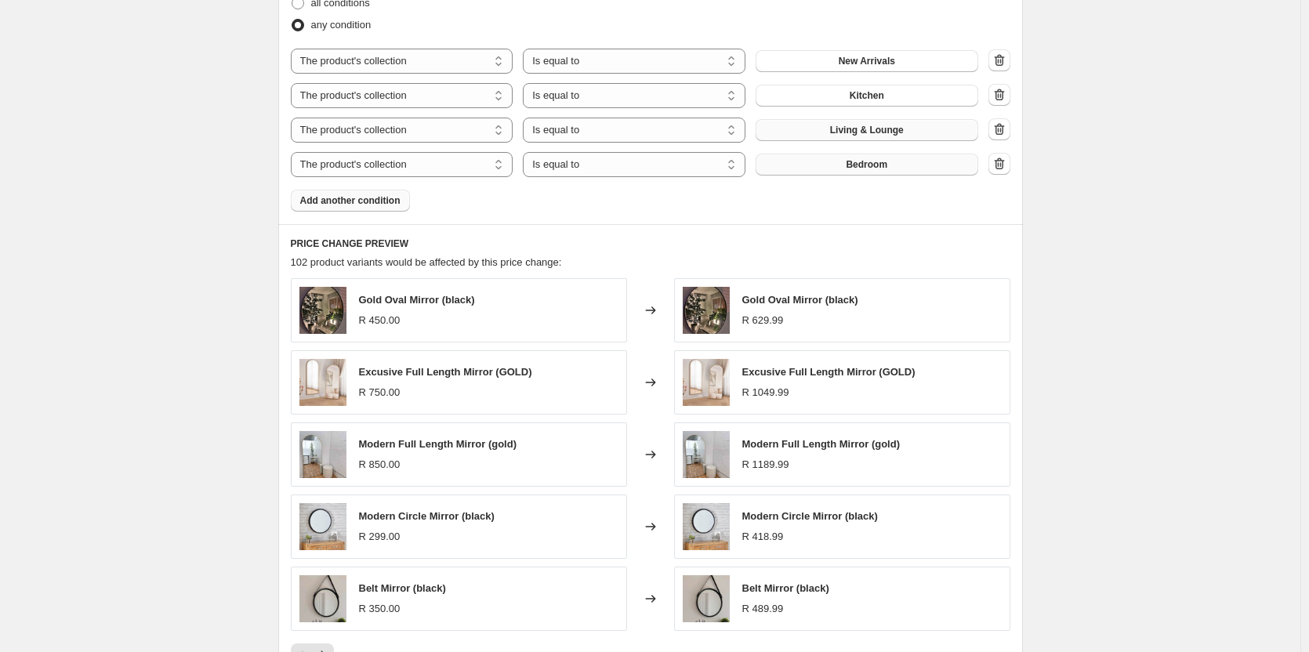
click at [858, 168] on span "Bedroom" at bounding box center [867, 164] width 42 height 13
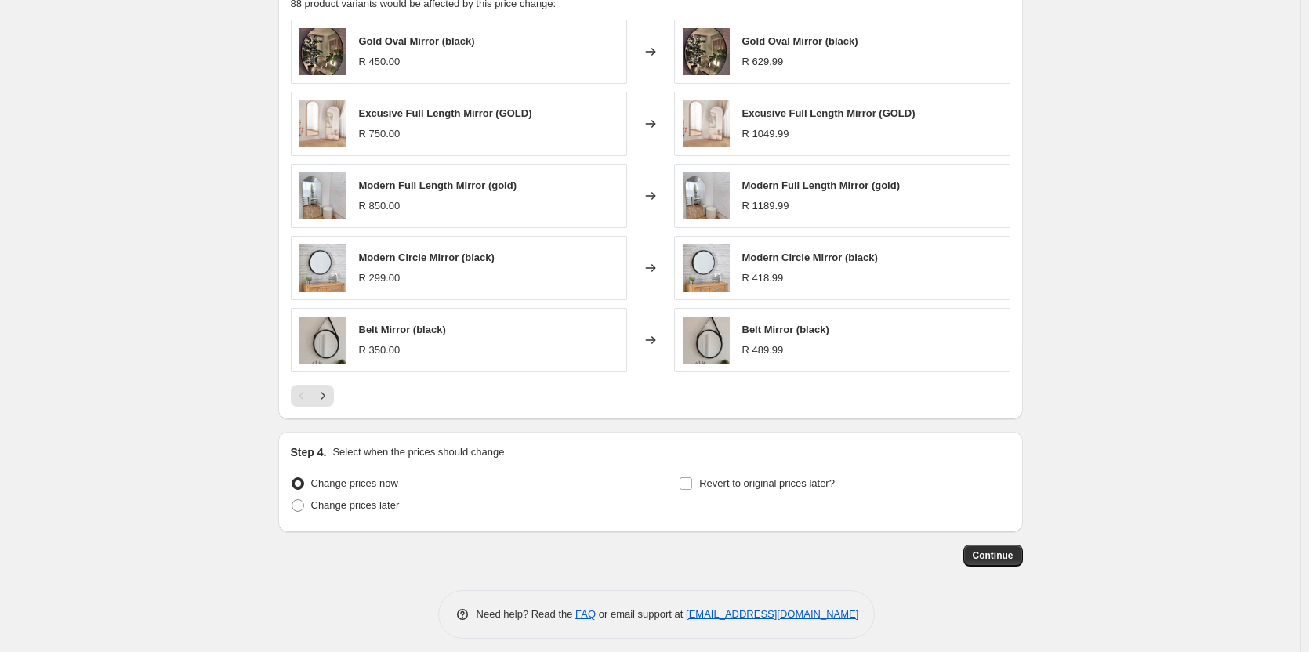
scroll to position [1195, 0]
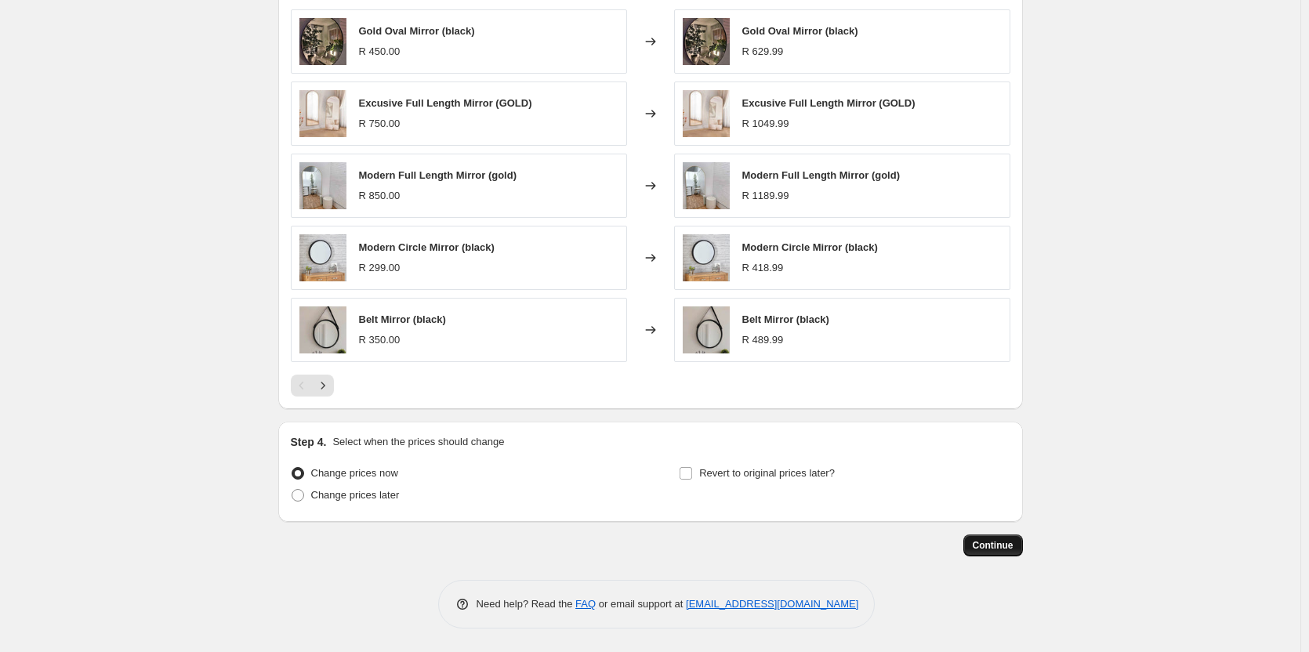
click at [999, 546] on span "Continue" at bounding box center [993, 545] width 41 height 13
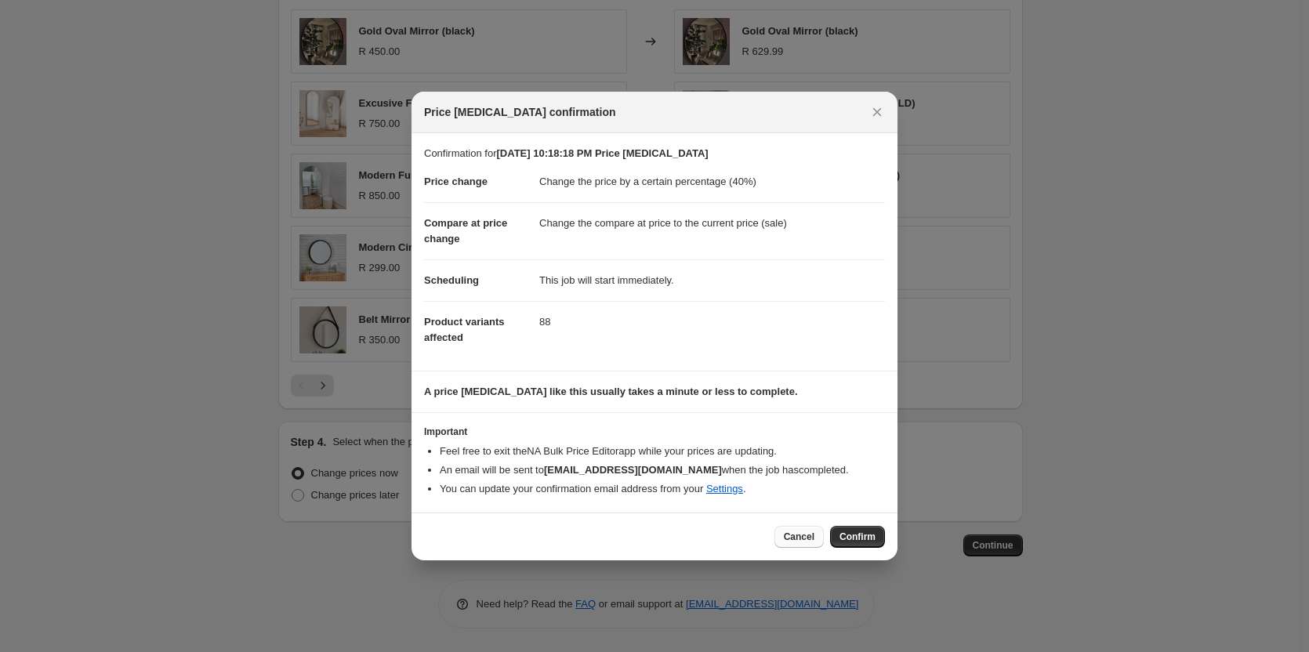
click at [797, 540] on span "Cancel" at bounding box center [799, 537] width 31 height 13
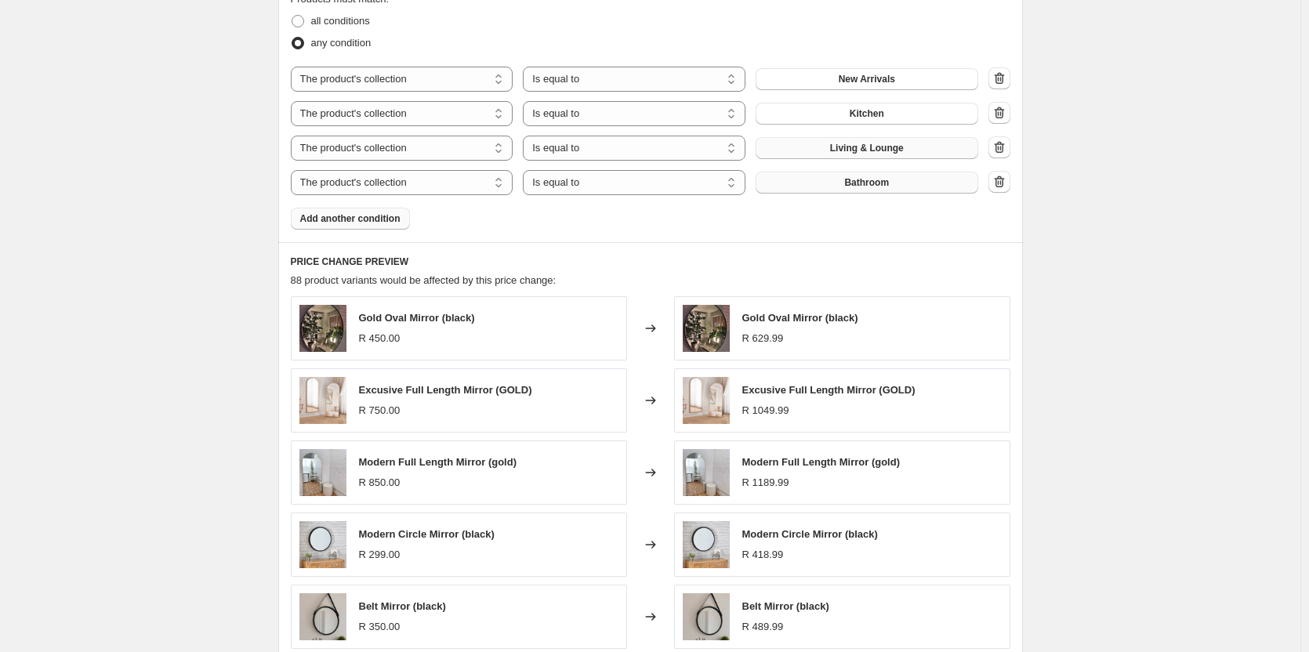
scroll to position [882, 0]
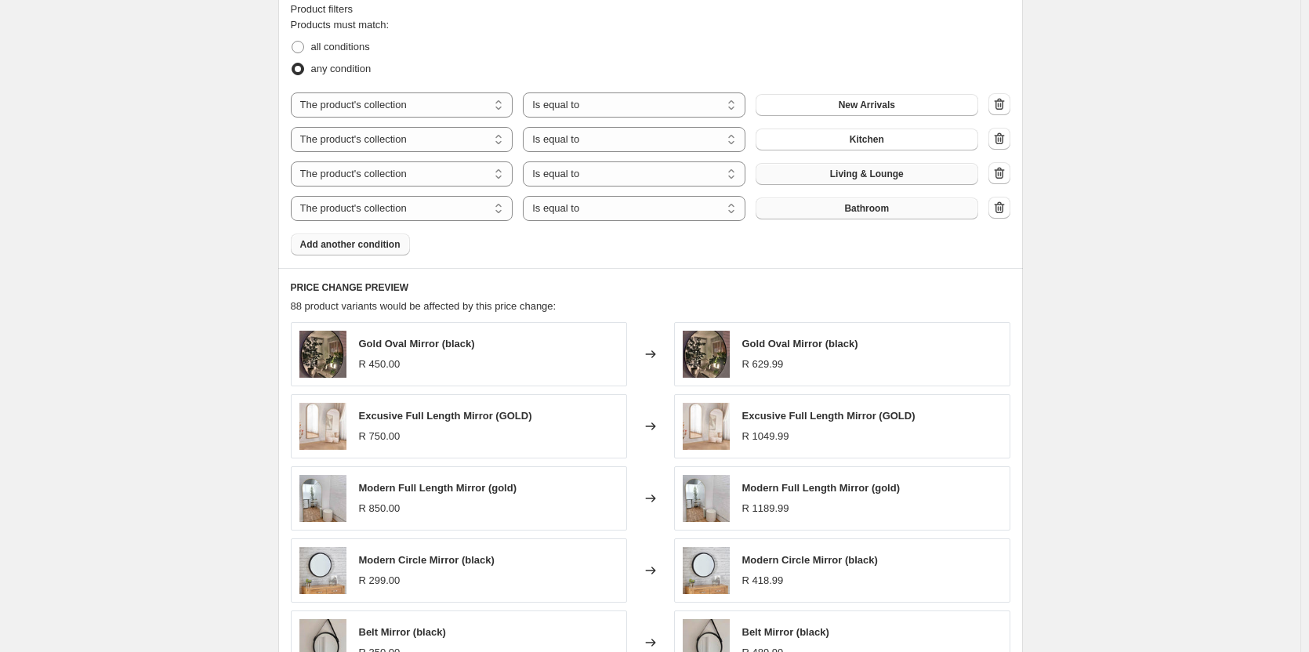
click at [379, 251] on span "Add another condition" at bounding box center [350, 244] width 100 height 13
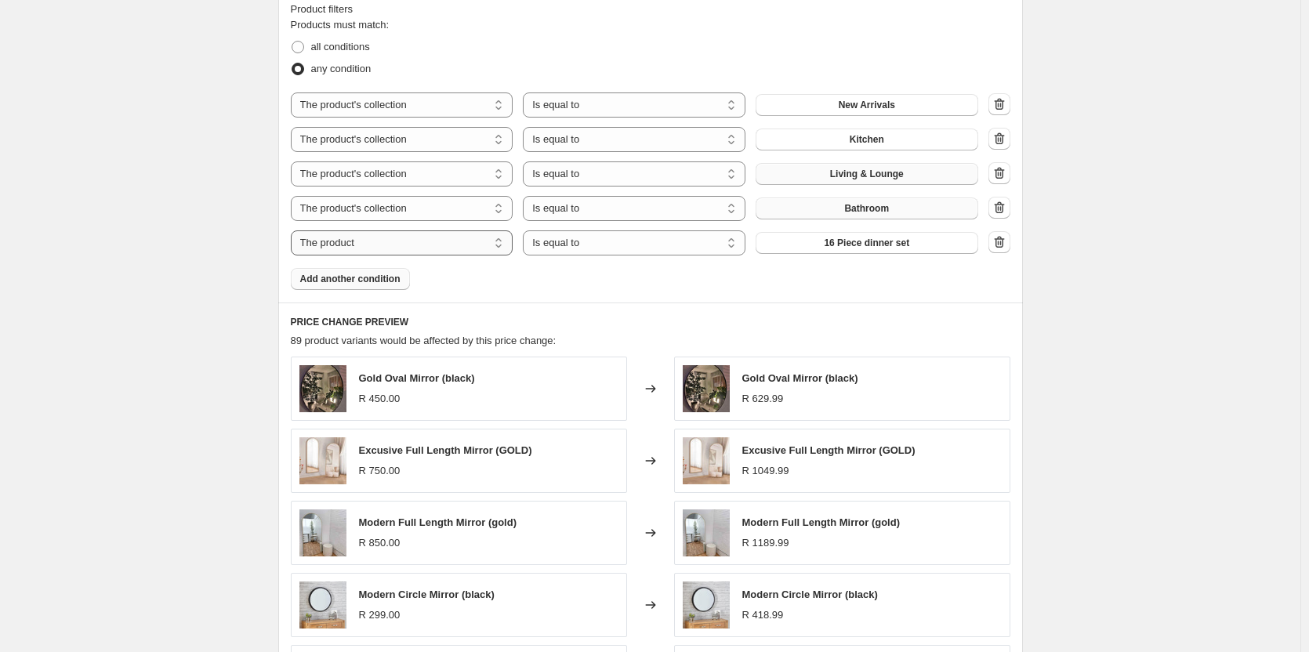
click at [416, 248] on select "The product The product's collection The product's tag The product's vendor The…" at bounding box center [402, 242] width 223 height 25
select select "collection"
click at [874, 245] on span "Bathroom" at bounding box center [866, 243] width 45 height 13
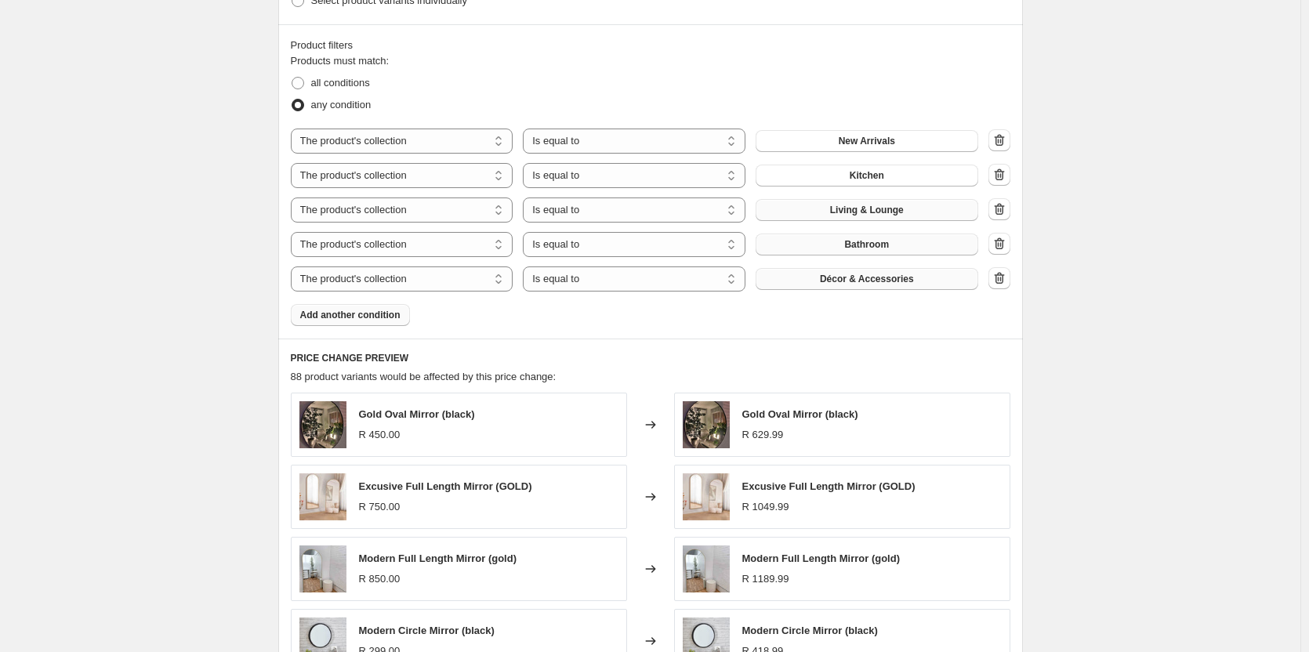
scroll to position [916, 0]
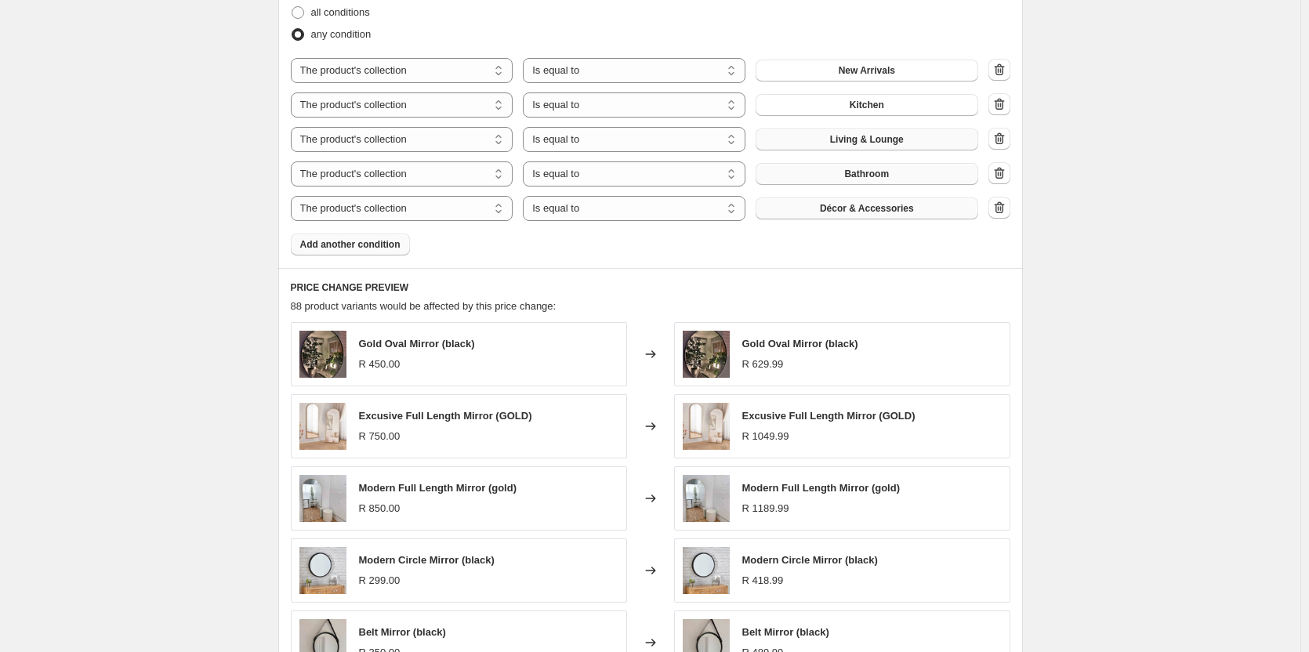
click at [363, 240] on span "Add another condition" at bounding box center [350, 244] width 100 height 13
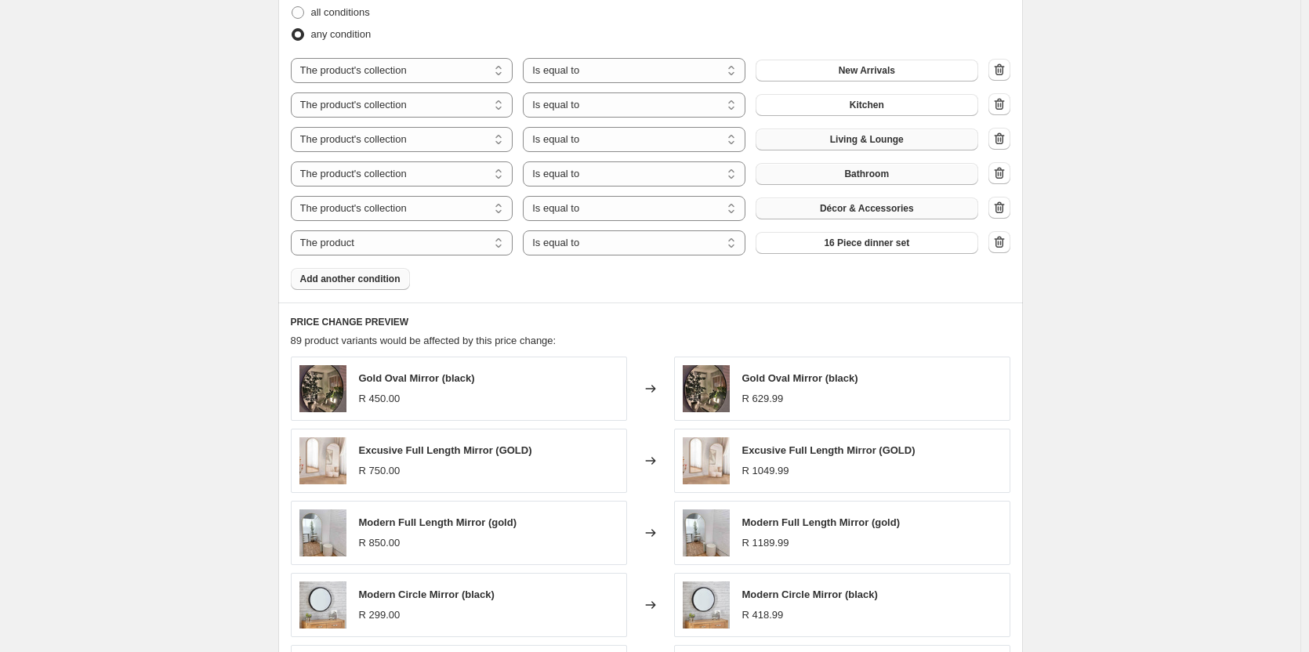
click at [383, 279] on span "Add another condition" at bounding box center [350, 279] width 100 height 13
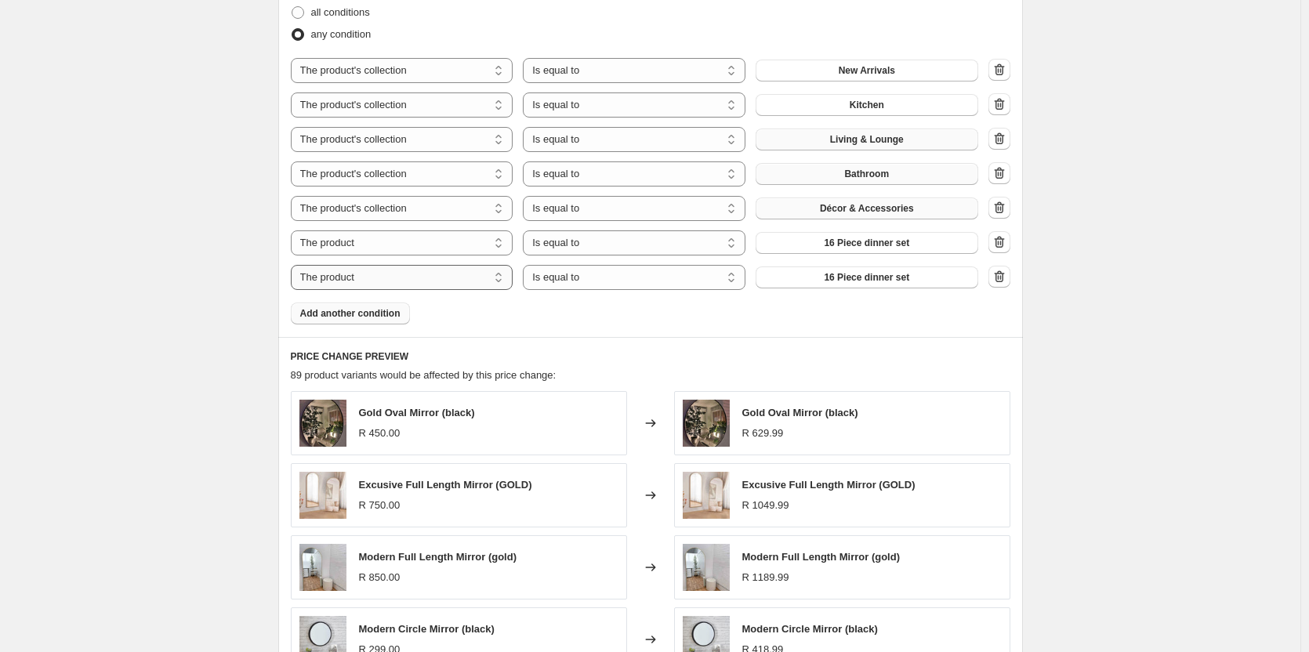
click at [460, 285] on select "The product The product's collection The product's tag The product's vendor The…" at bounding box center [402, 277] width 223 height 25
select select "collection"
click at [1001, 244] on icon "button" at bounding box center [1000, 243] width 2 height 5
select select "collection"
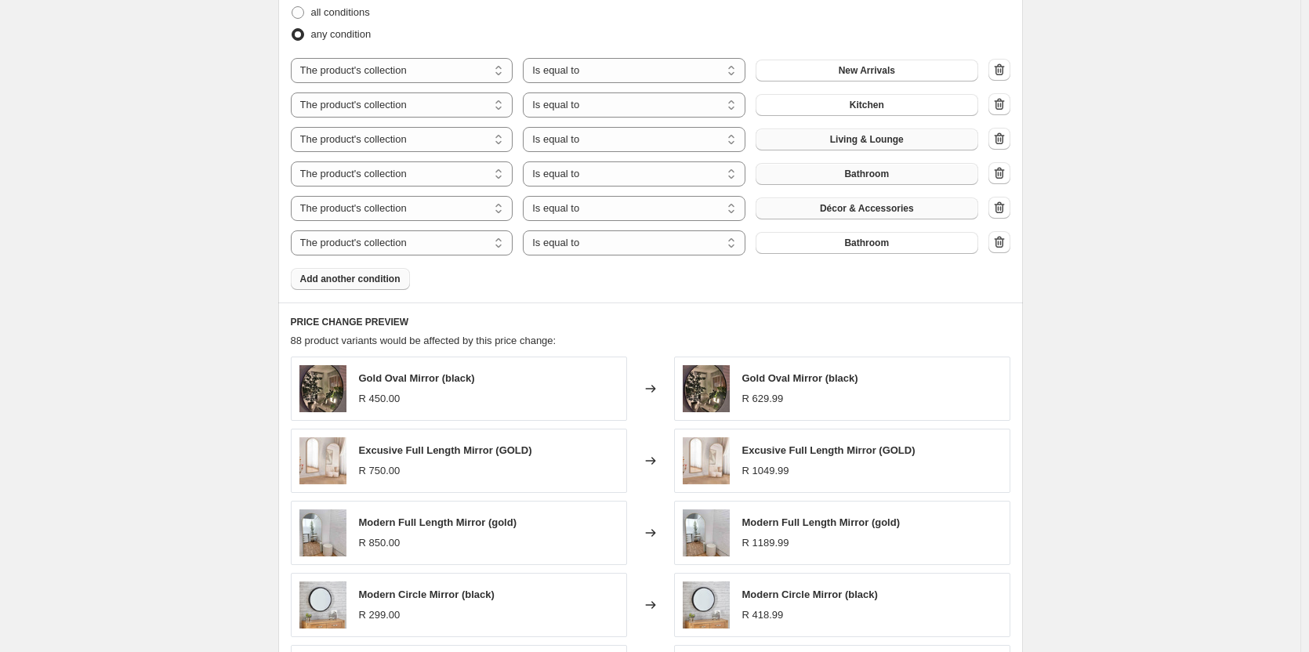
click at [856, 241] on span "Bathroom" at bounding box center [866, 243] width 45 height 13
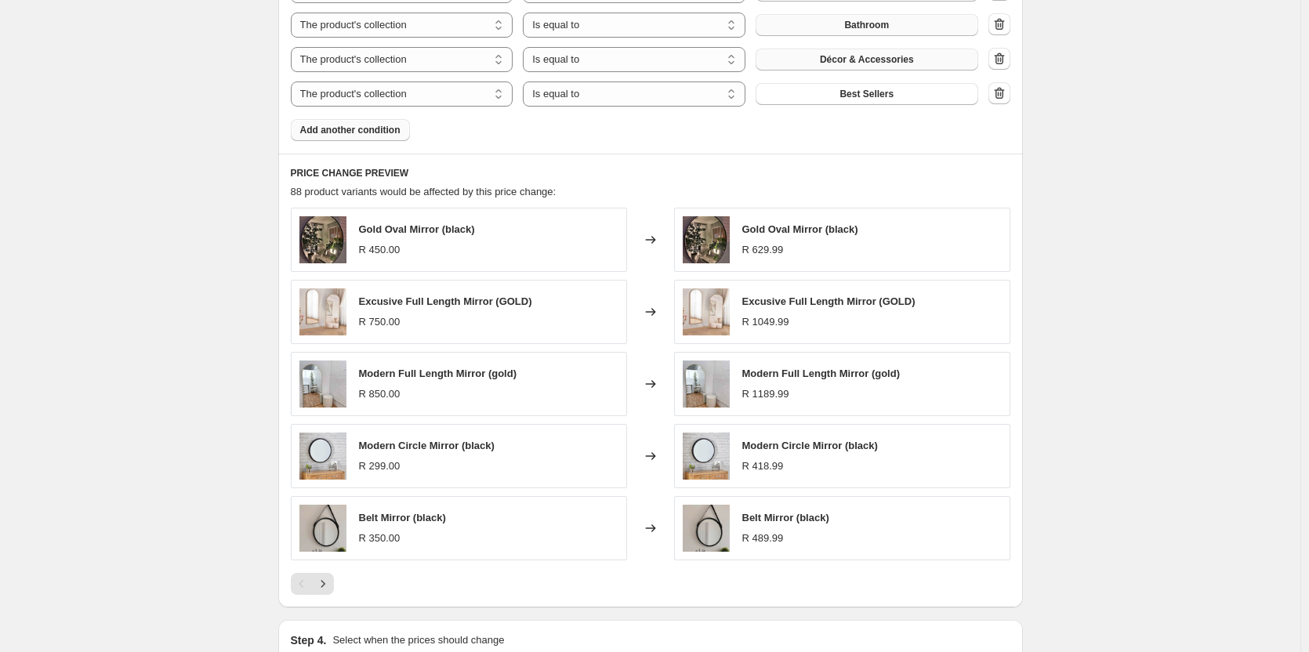
scroll to position [1264, 0]
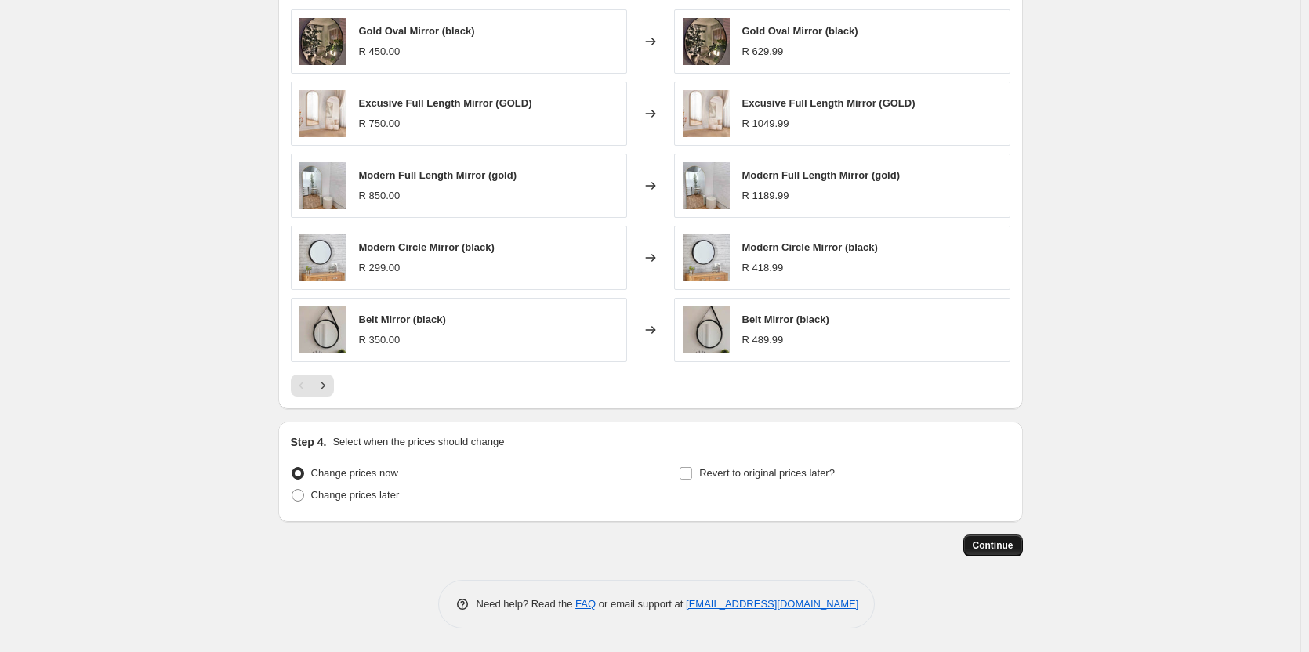
click at [996, 548] on span "Continue" at bounding box center [993, 545] width 41 height 13
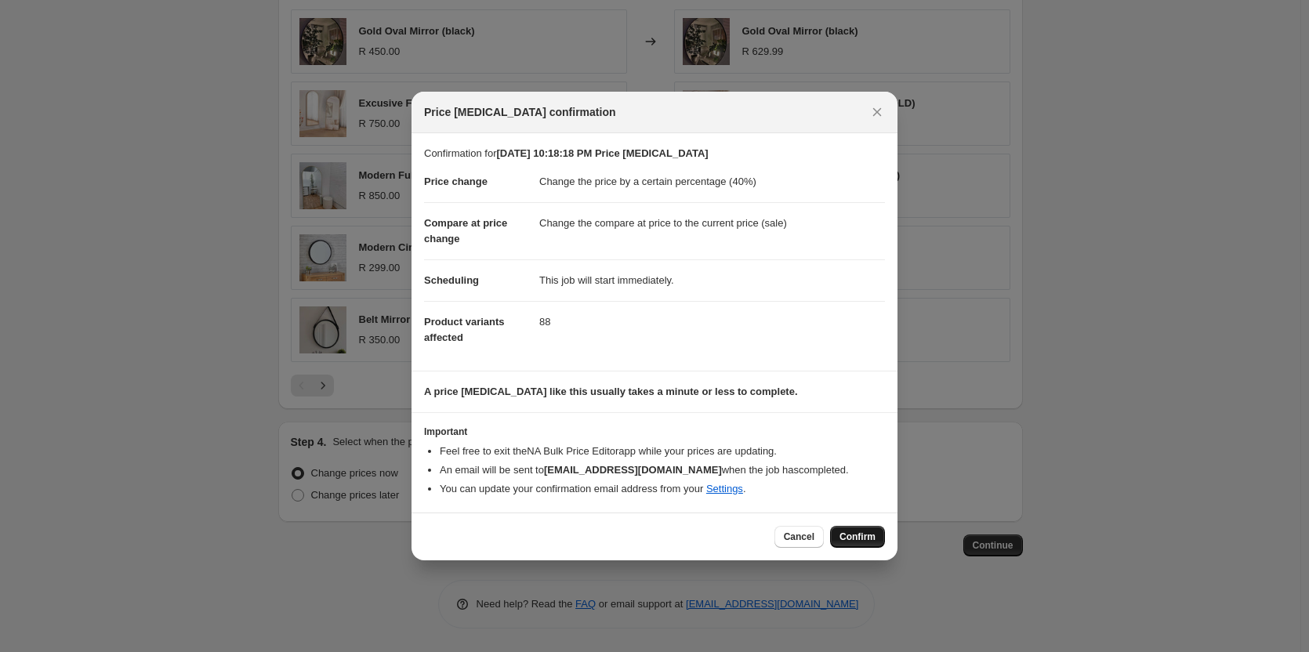
click at [861, 539] on span "Confirm" at bounding box center [858, 537] width 36 height 13
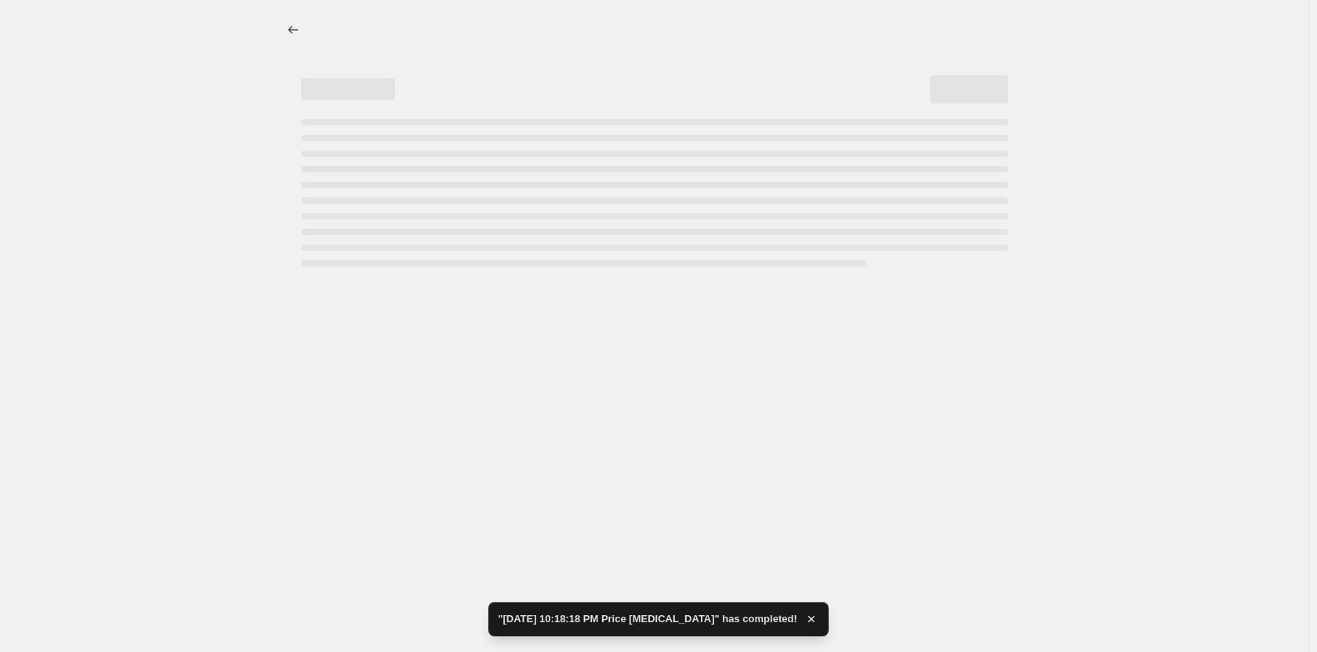
select select "percentage"
select select "collection"
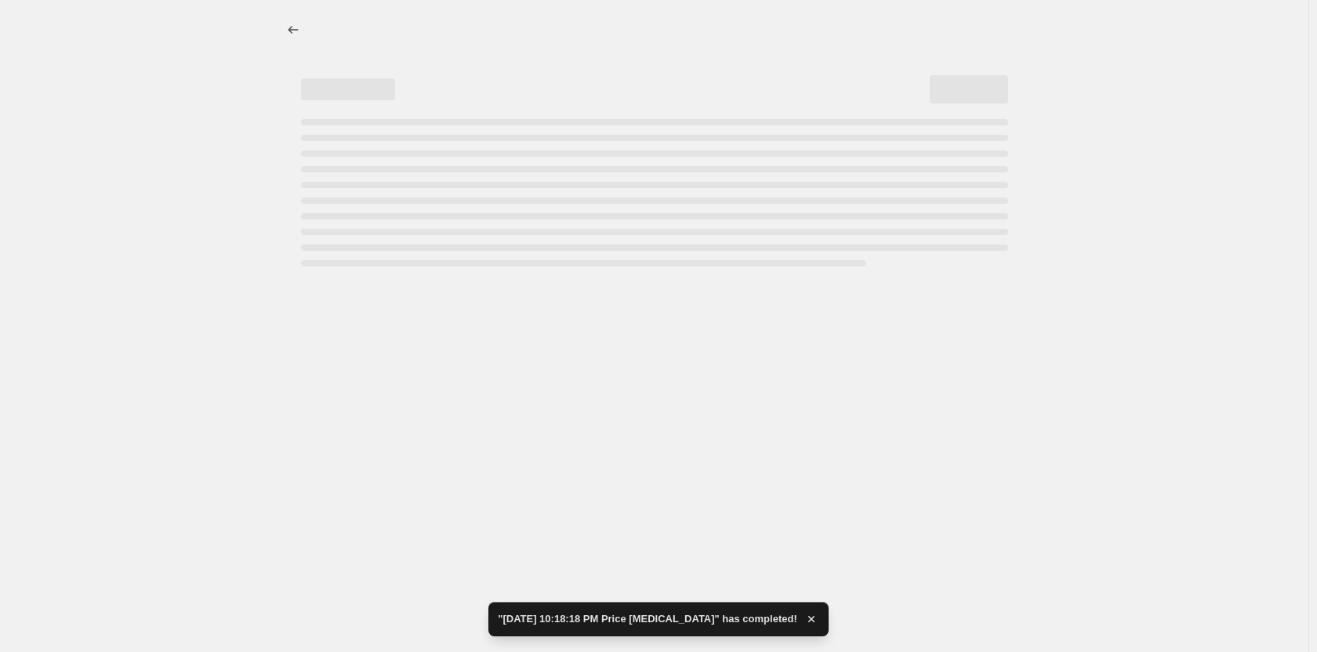
select select "collection"
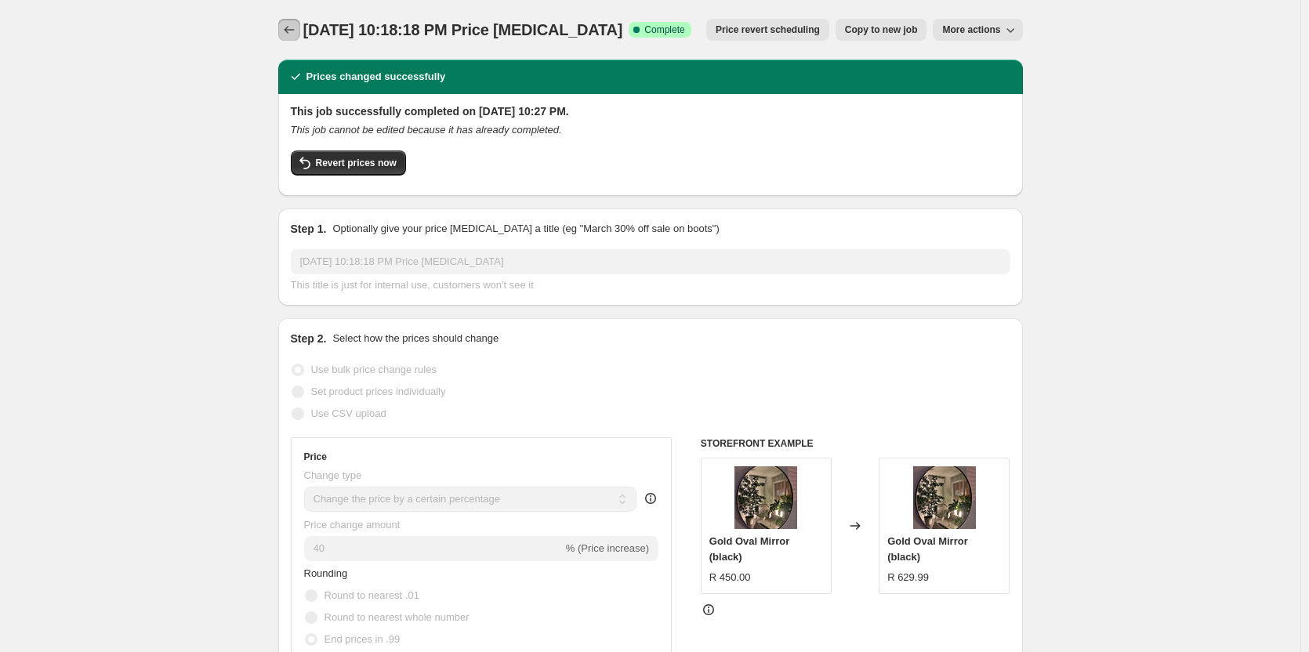
click at [295, 30] on icon "Price change jobs" at bounding box center [289, 30] width 16 height 16
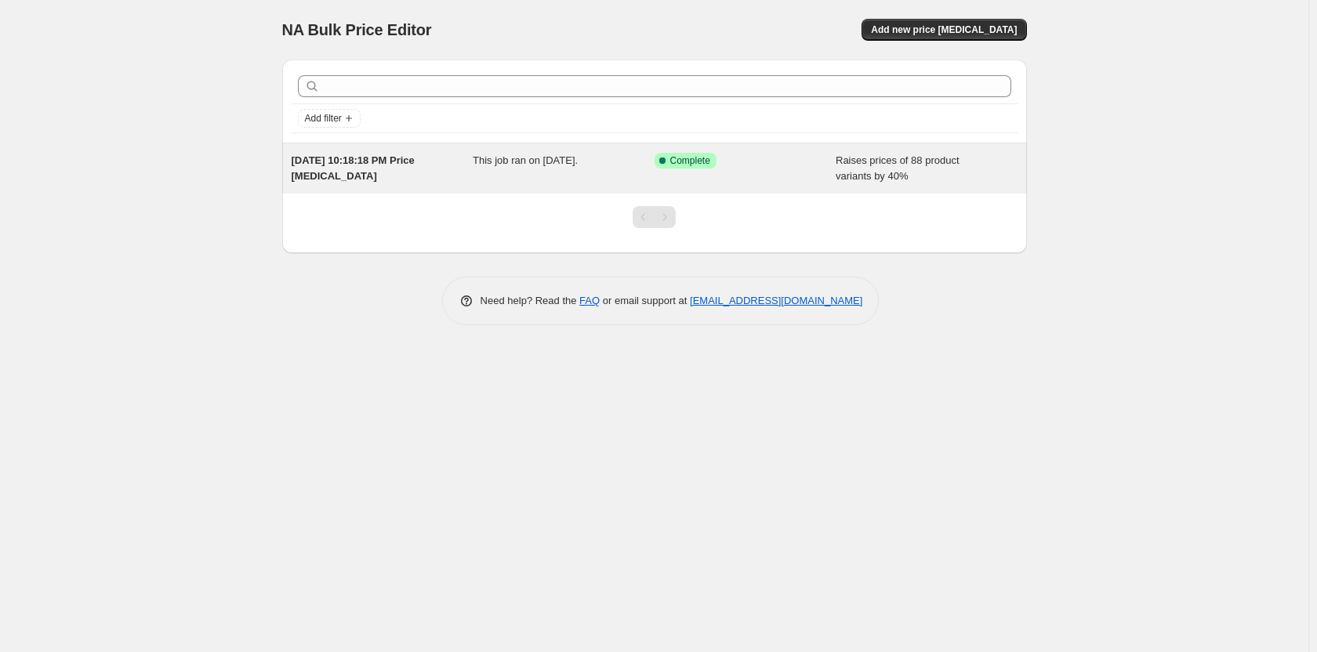
click at [745, 167] on div "Success Complete Complete" at bounding box center [734, 161] width 158 height 16
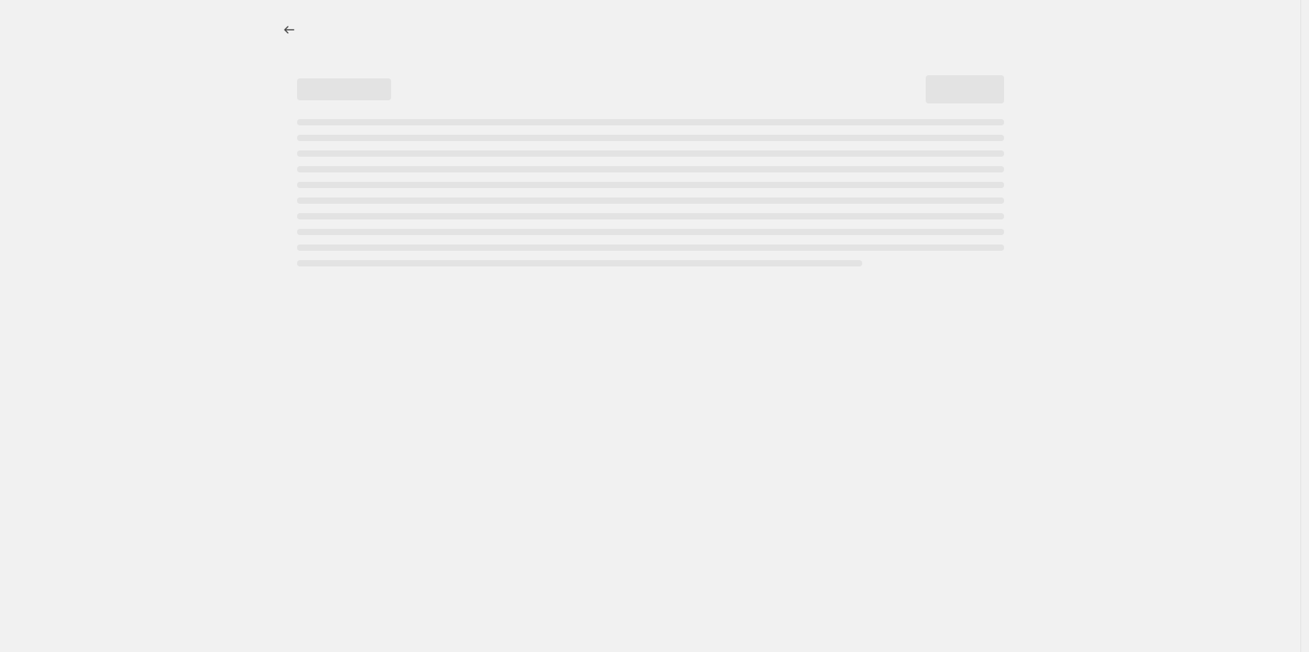
select select "percentage"
select select "collection"
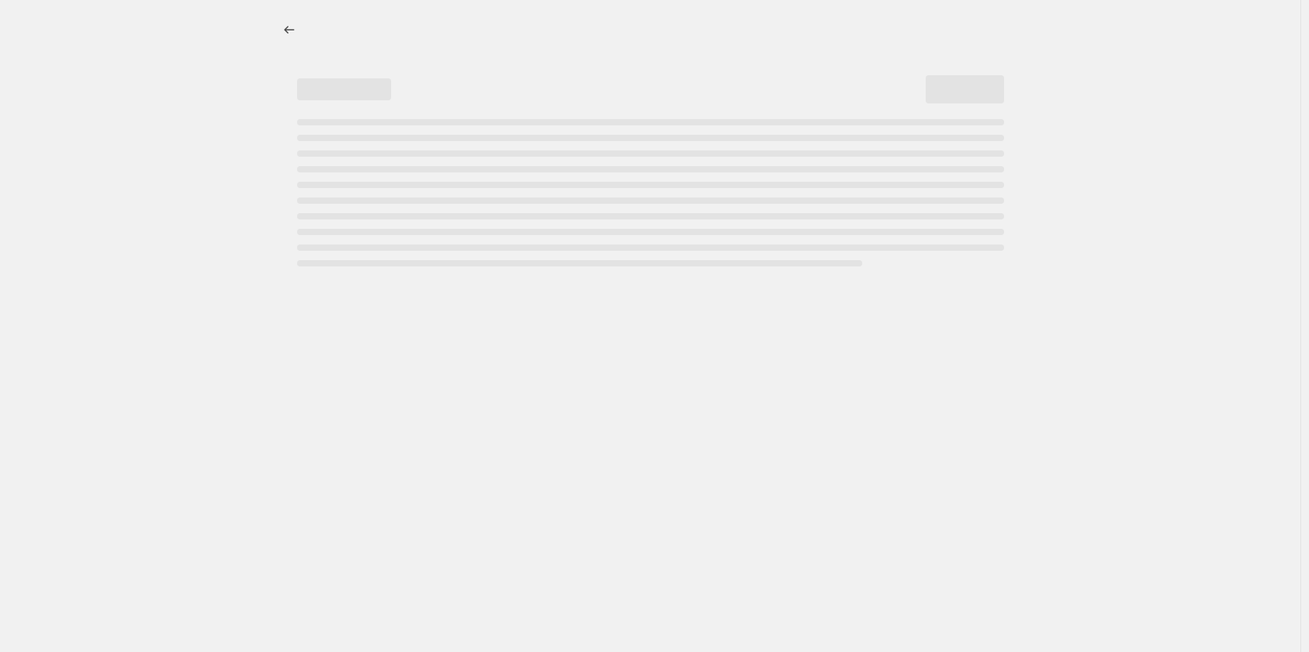
select select "collection"
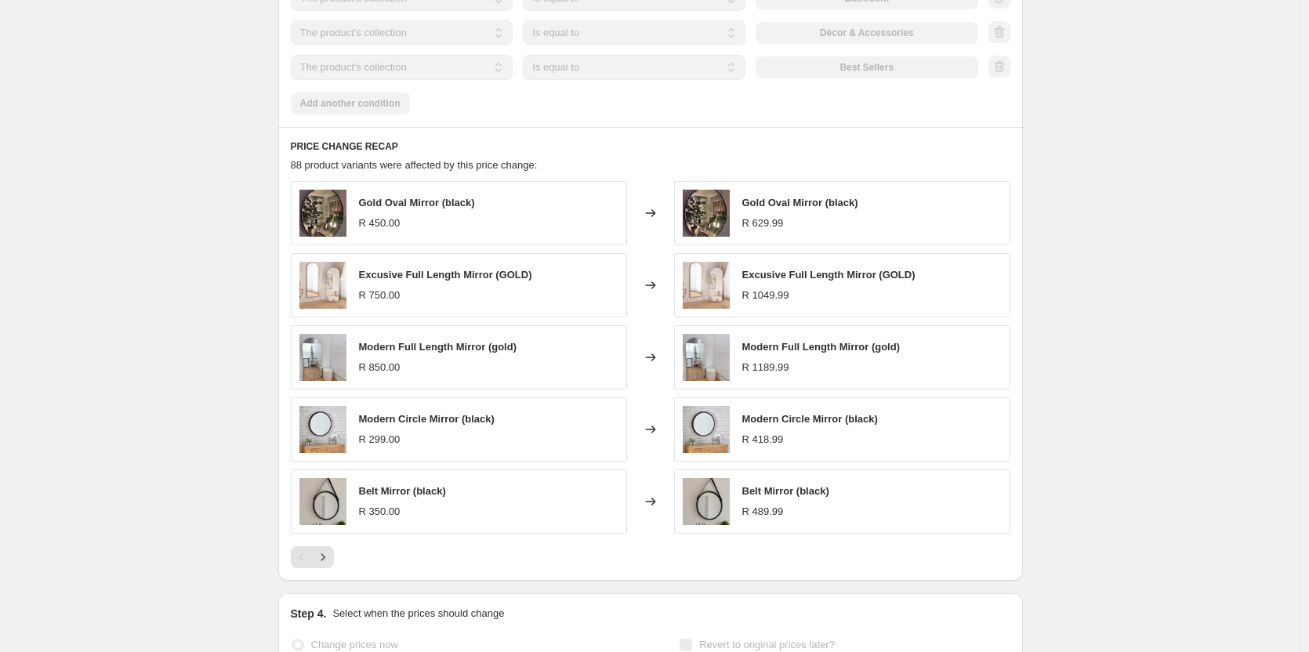
scroll to position [1254, 0]
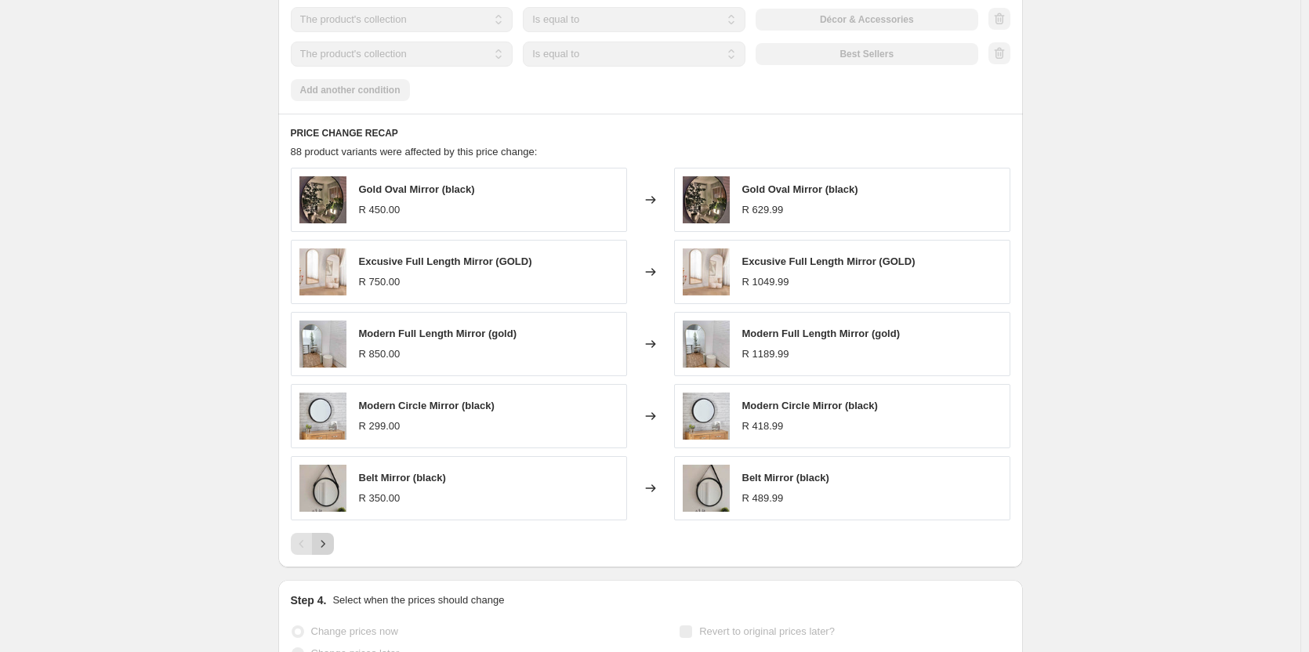
click at [329, 548] on icon "Next" at bounding box center [323, 544] width 16 height 16
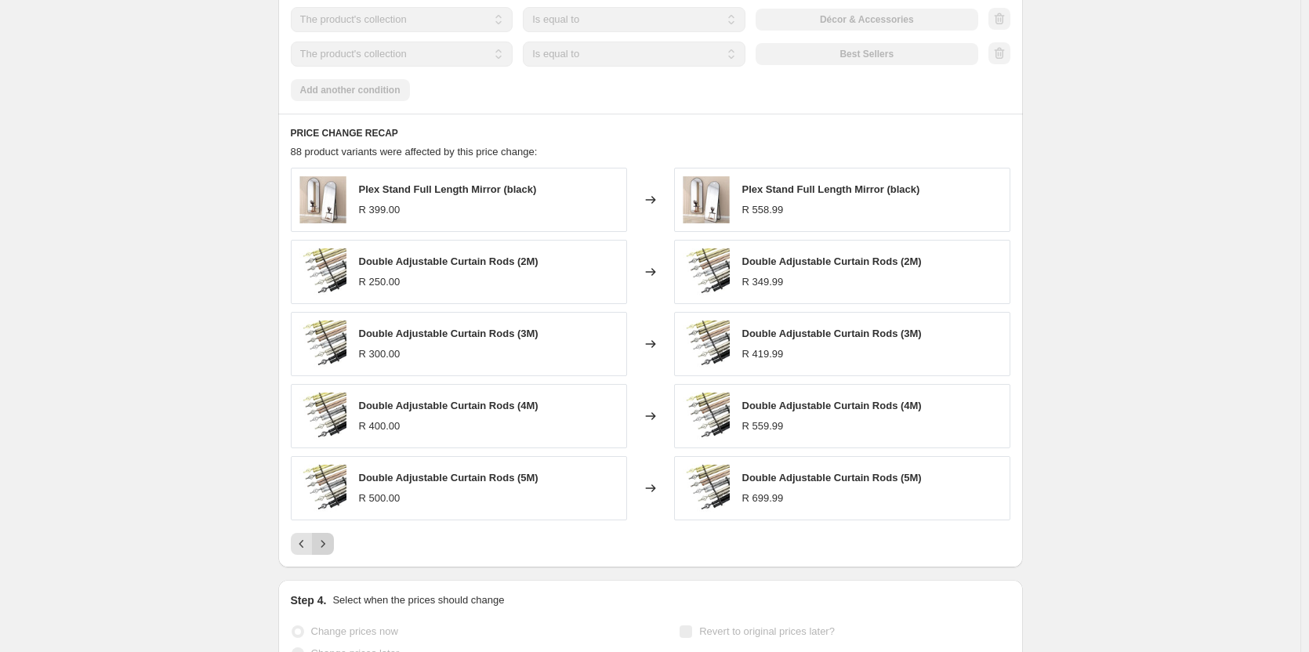
click at [329, 548] on icon "Next" at bounding box center [323, 544] width 16 height 16
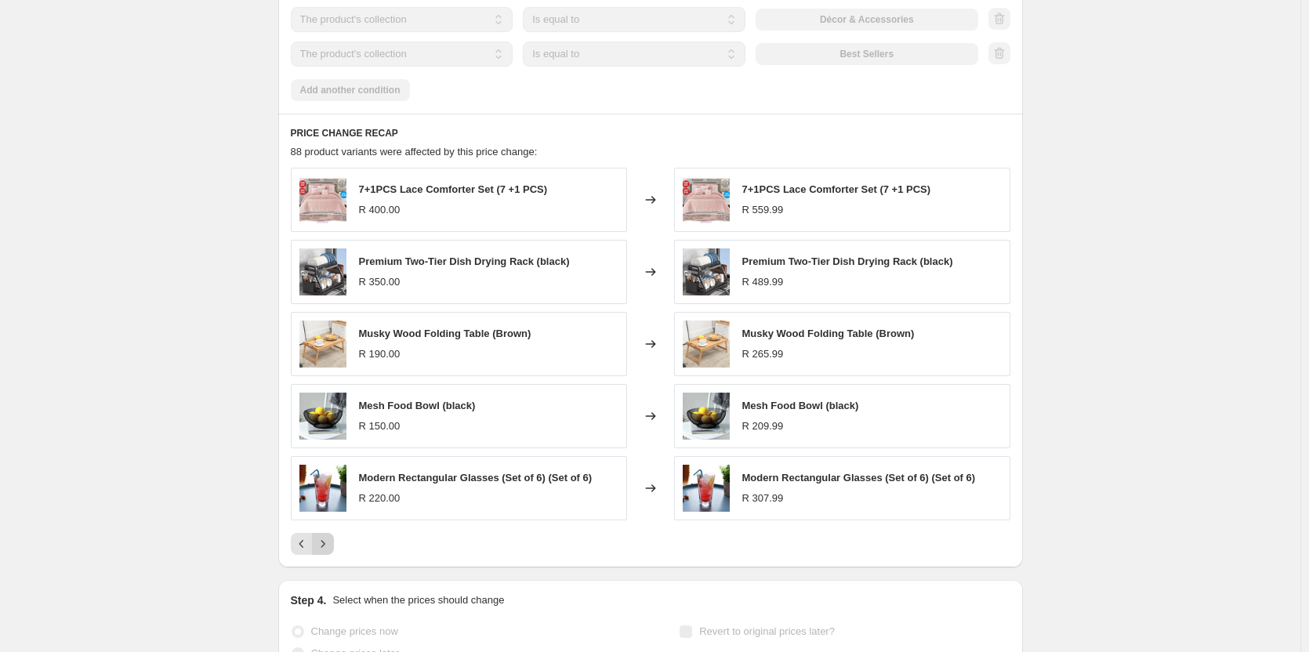
click at [329, 548] on icon "Next" at bounding box center [323, 544] width 16 height 16
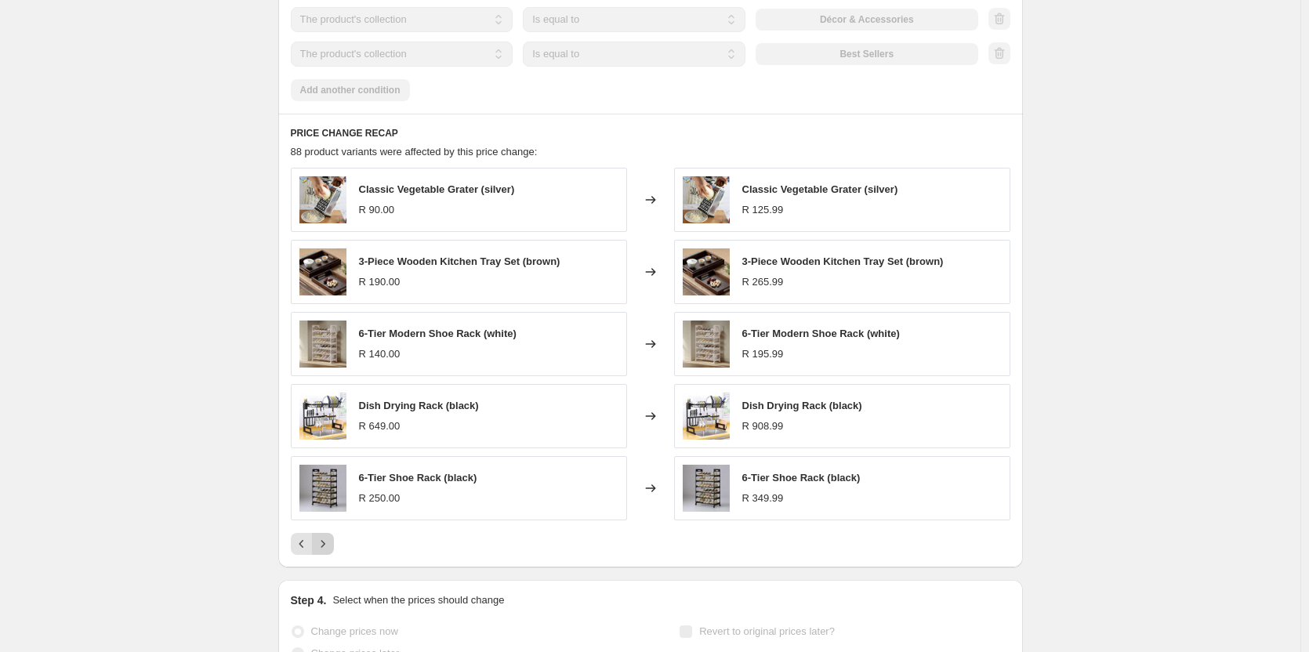
click at [328, 549] on icon "Next" at bounding box center [323, 544] width 16 height 16
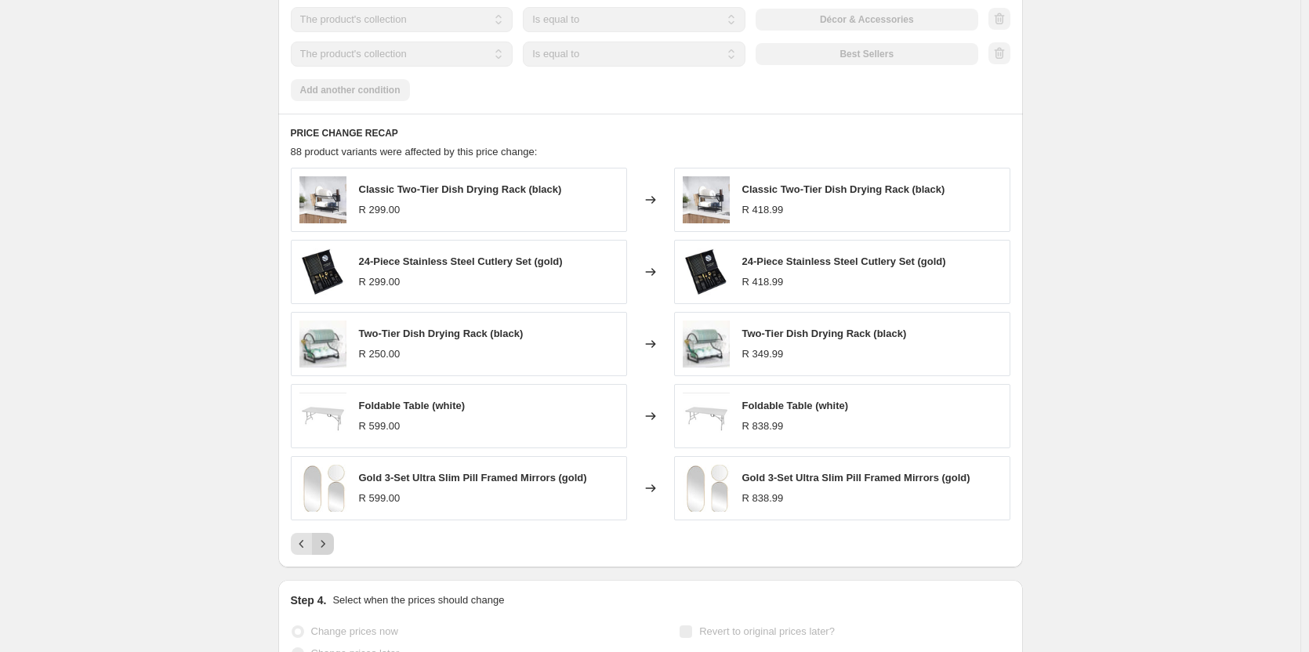
click at [328, 548] on icon "Next" at bounding box center [323, 544] width 16 height 16
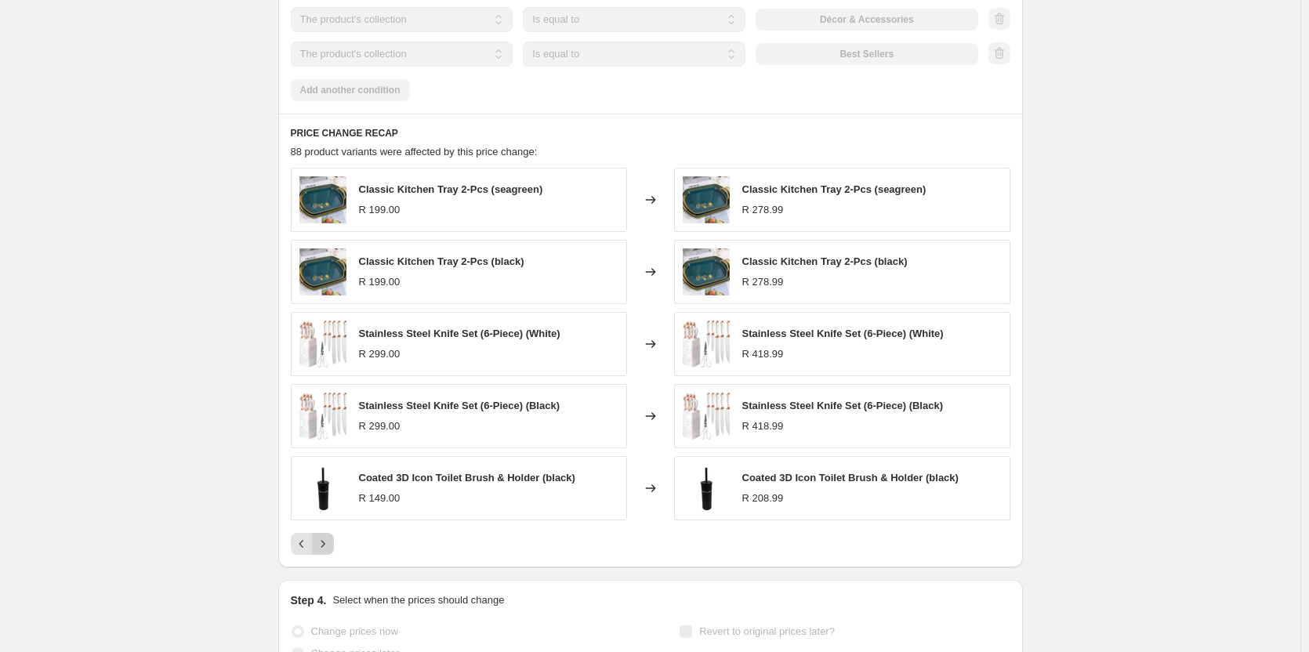
click at [331, 544] on icon "Next" at bounding box center [323, 544] width 16 height 16
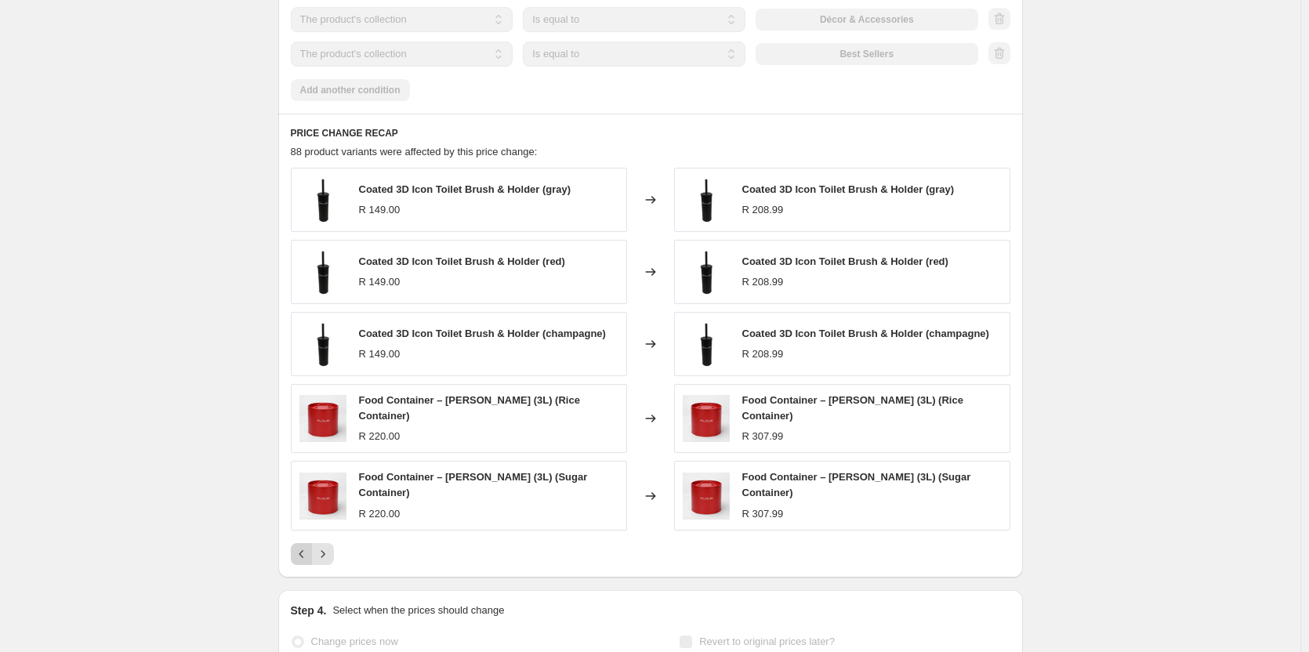
click at [305, 550] on icon "Previous" at bounding box center [302, 554] width 16 height 16
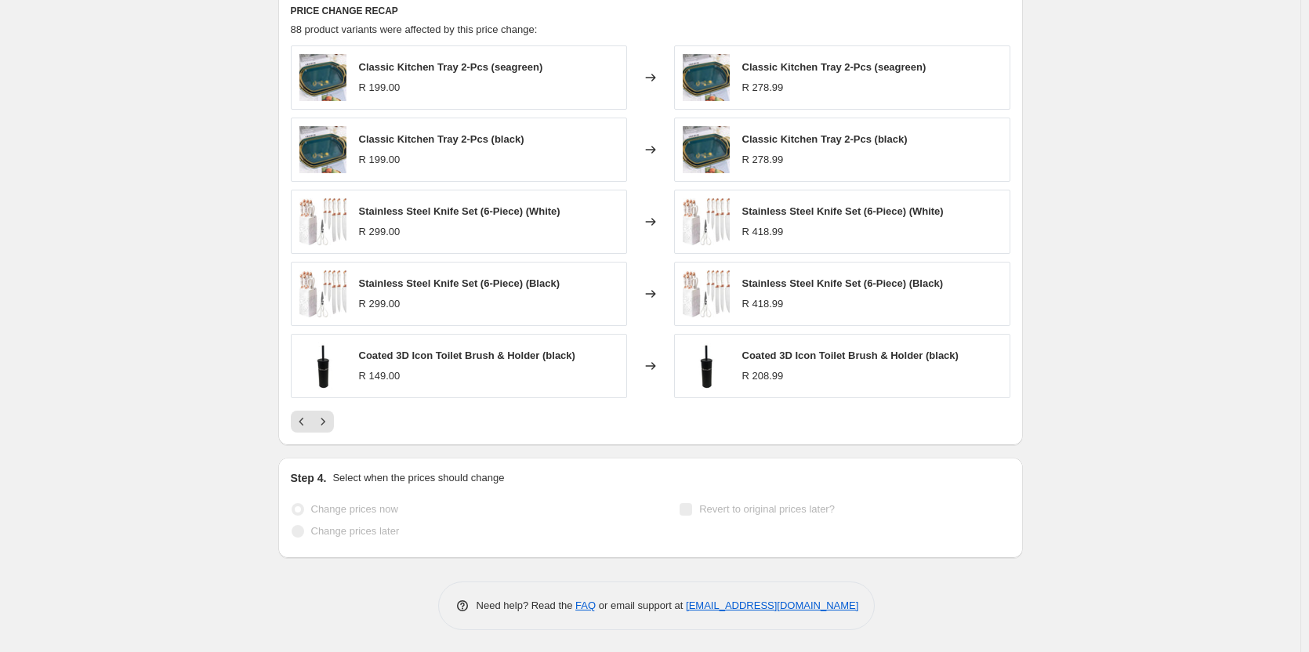
scroll to position [1379, 0]
